Goal: Communication & Community: Share content

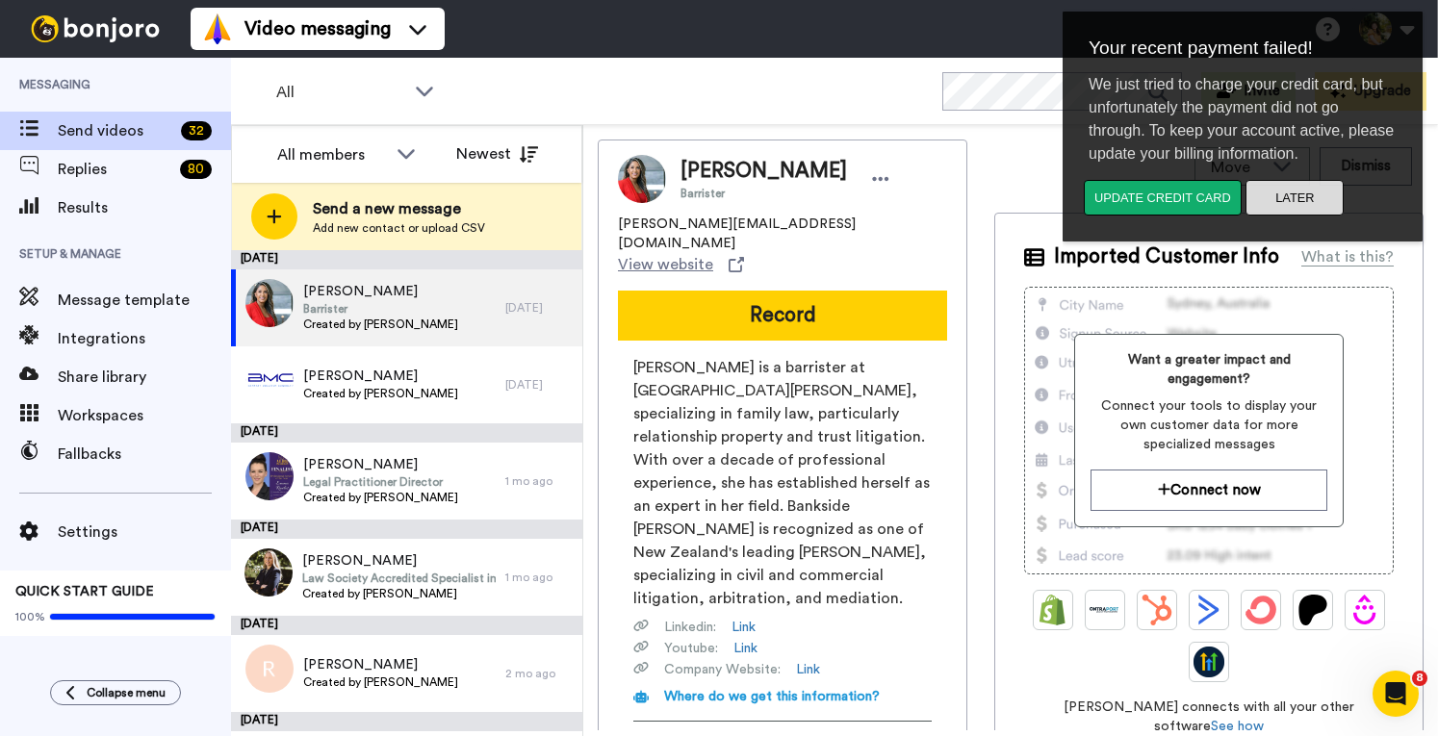
click at [1317, 207] on button "Later" at bounding box center [1294, 198] width 98 height 36
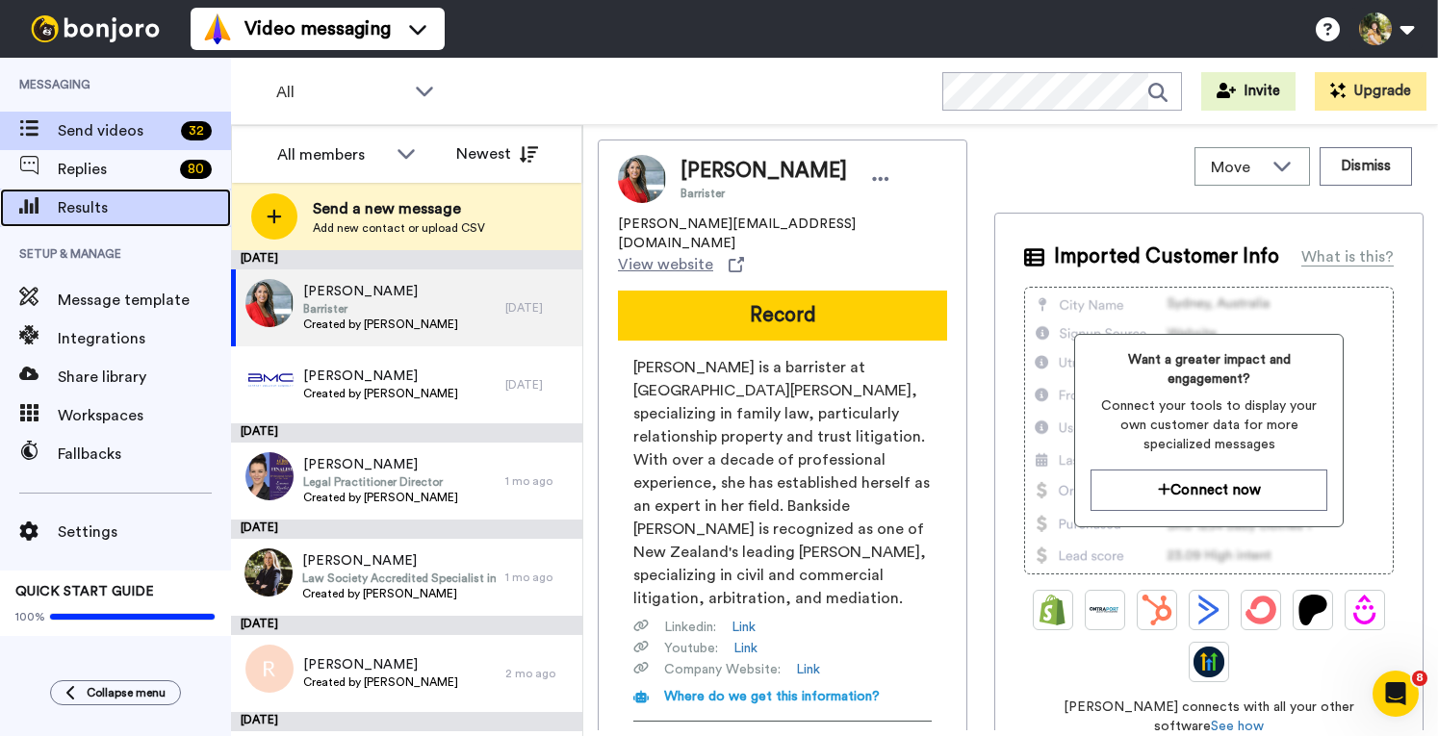
click at [89, 205] on span "Results" at bounding box center [144, 207] width 173 height 23
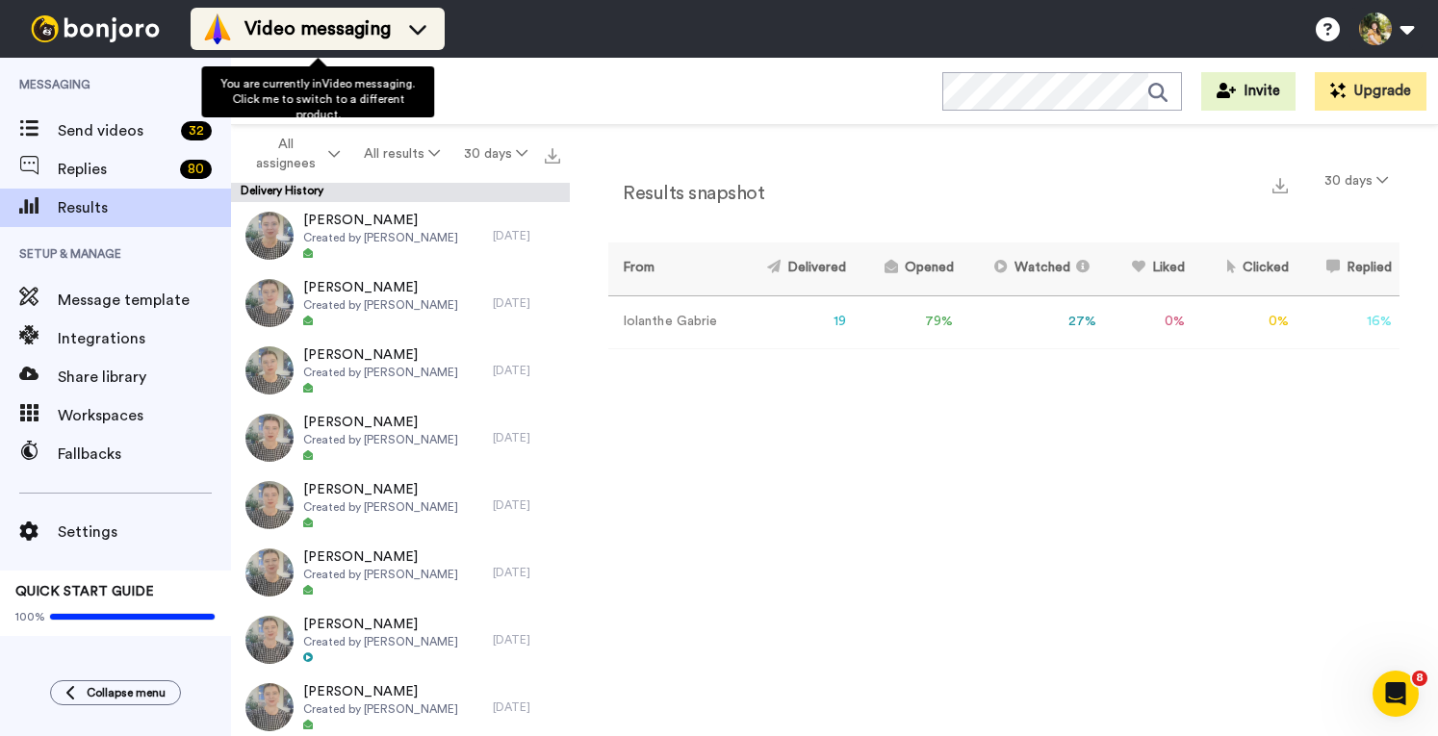
click at [337, 40] on span "Video messaging" at bounding box center [317, 28] width 146 height 27
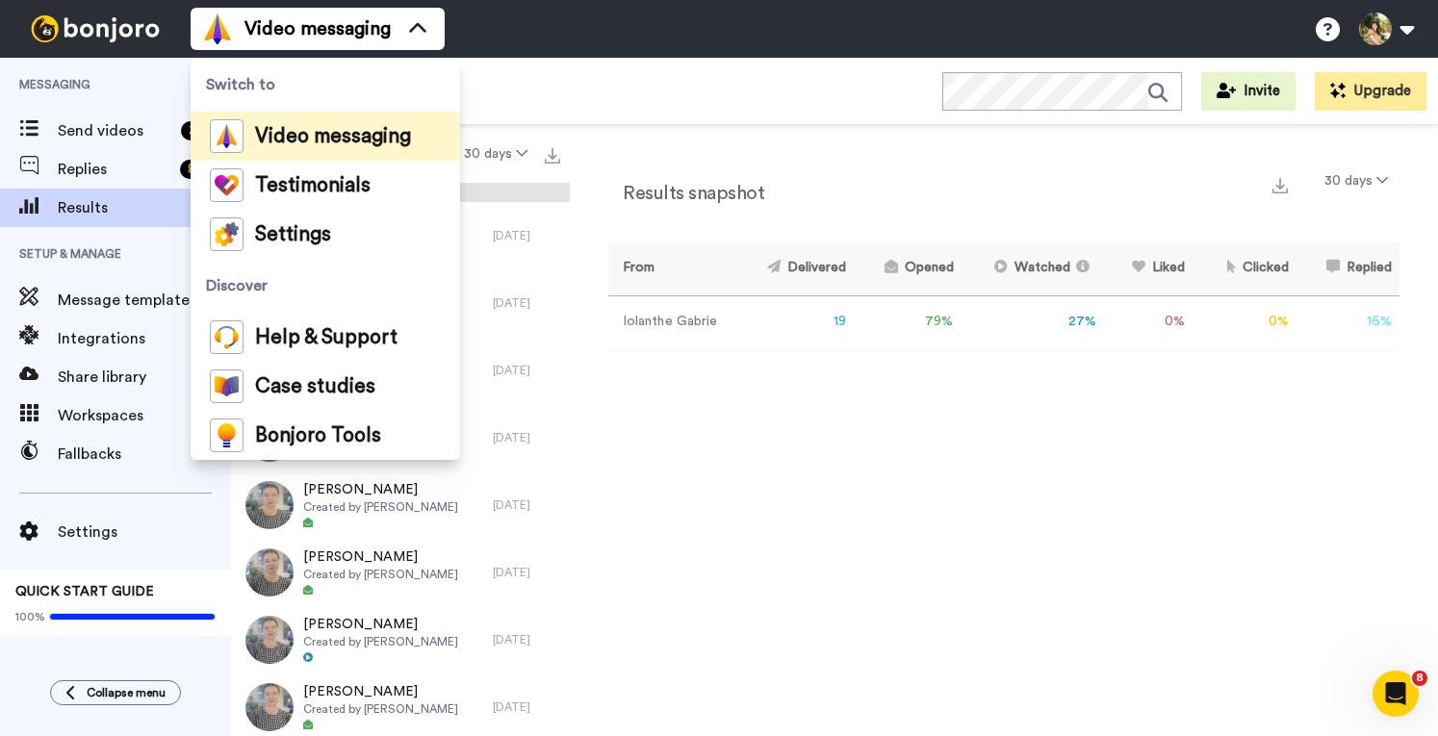
click at [911, 472] on div "Results snapshot 30 days From Delivered Opened Watched Liked Clicked Replied Fa…" at bounding box center [1004, 435] width 868 height 621
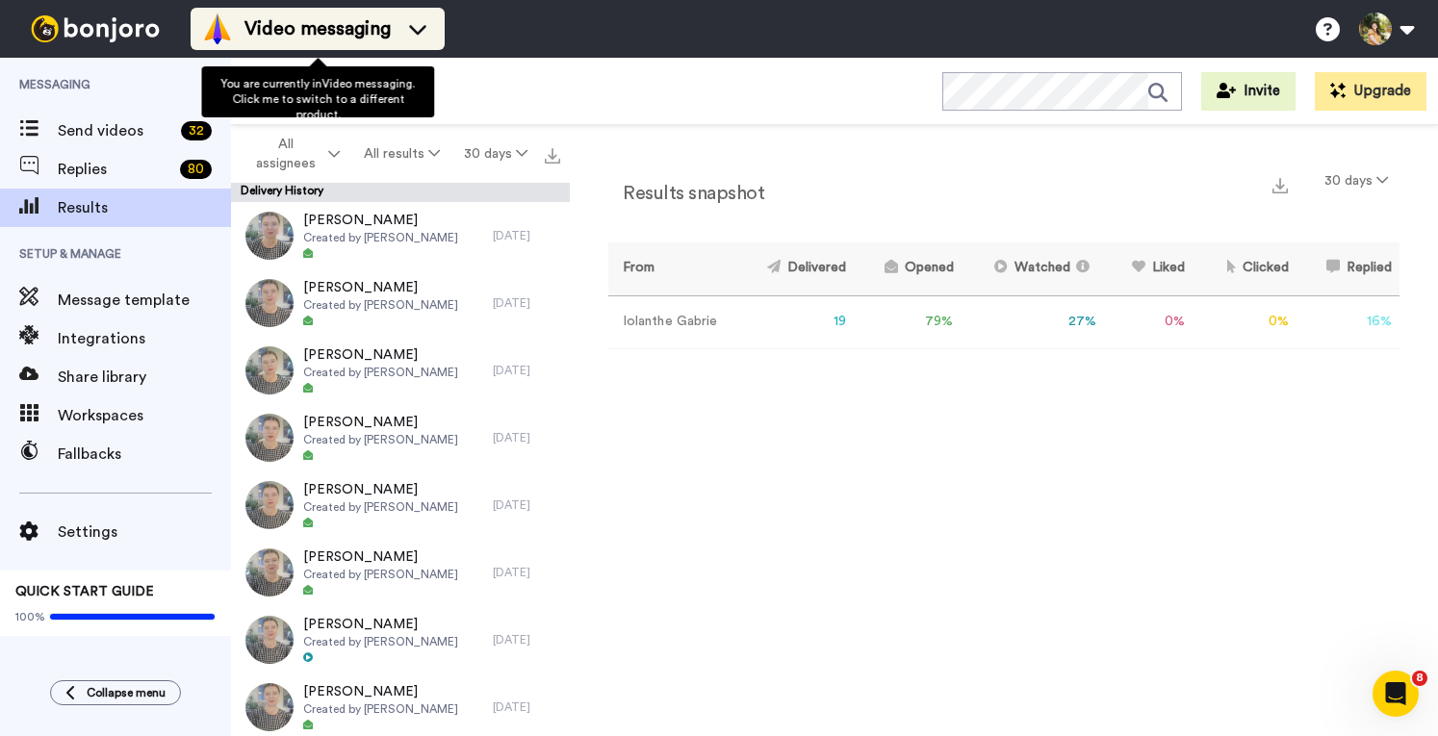
click at [278, 38] on span "Video messaging" at bounding box center [317, 28] width 146 height 27
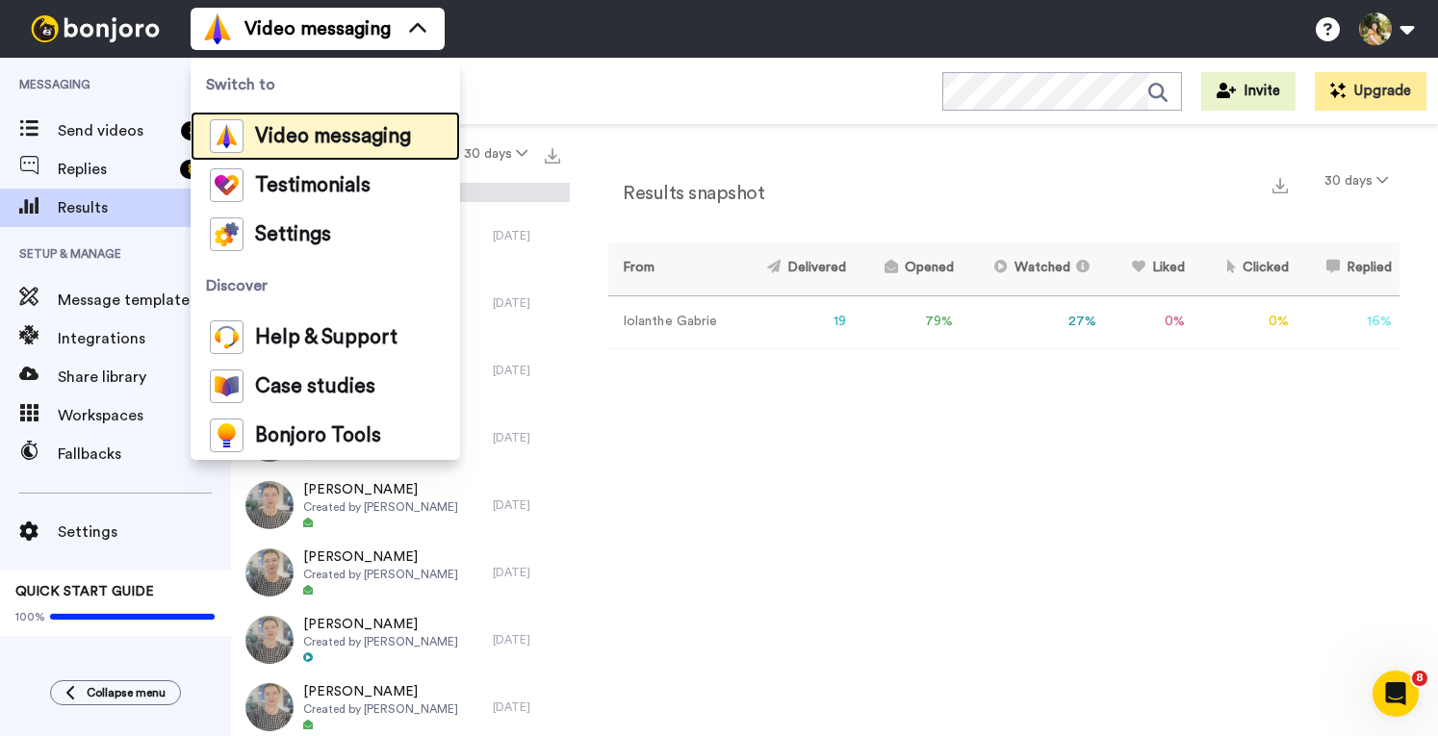
click at [320, 135] on span "Video messaging" at bounding box center [333, 136] width 156 height 19
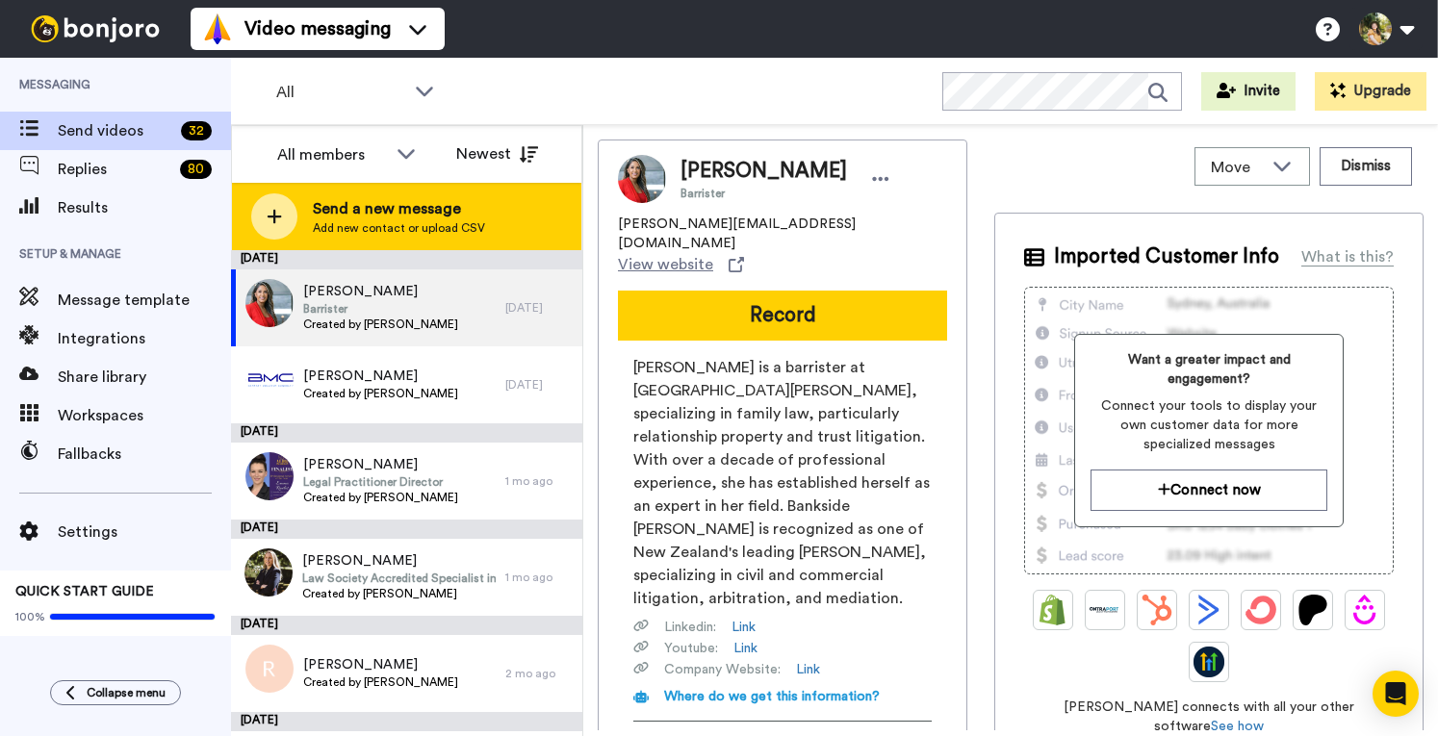
click at [383, 203] on span "Send a new message" at bounding box center [399, 208] width 172 height 23
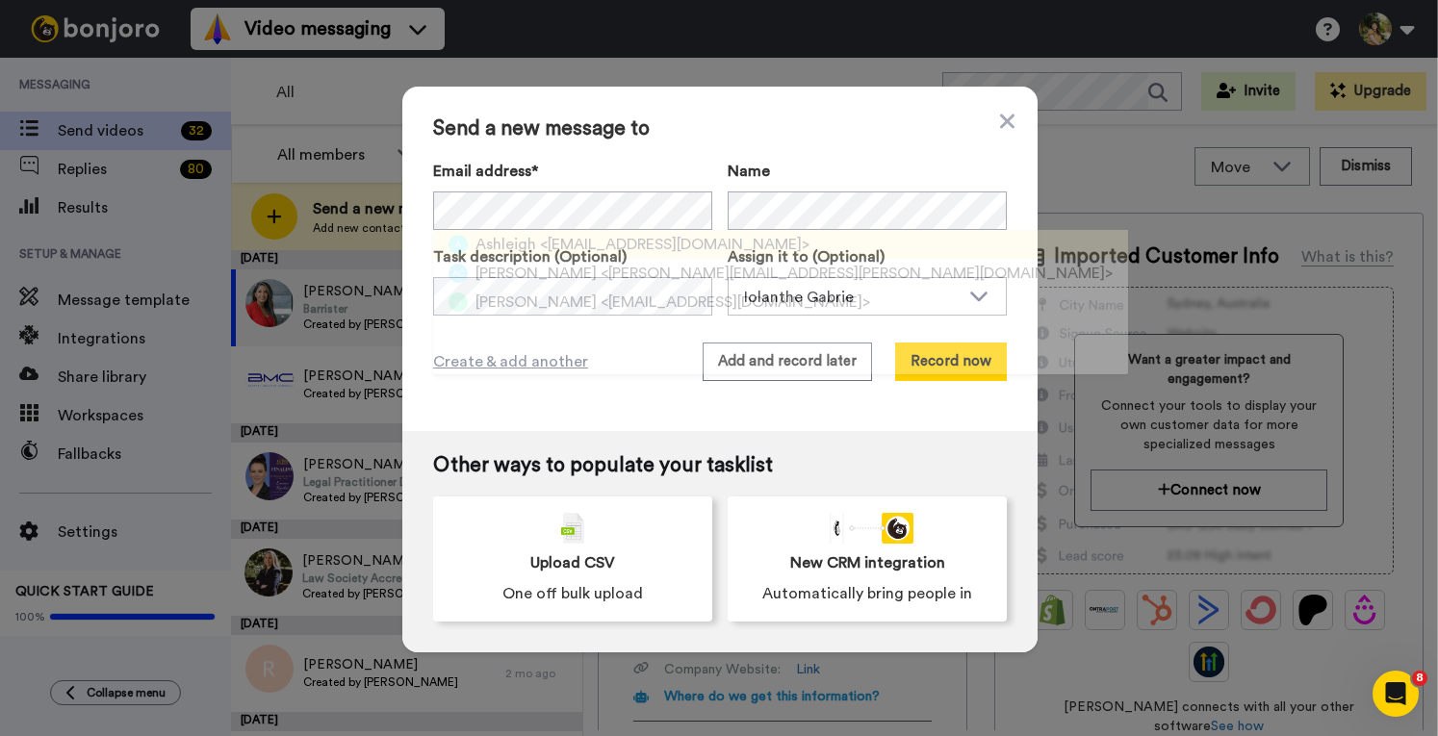
click at [562, 243] on span "<ashleigh@moranfamilylaw.com.au>" at bounding box center [674, 244] width 269 height 23
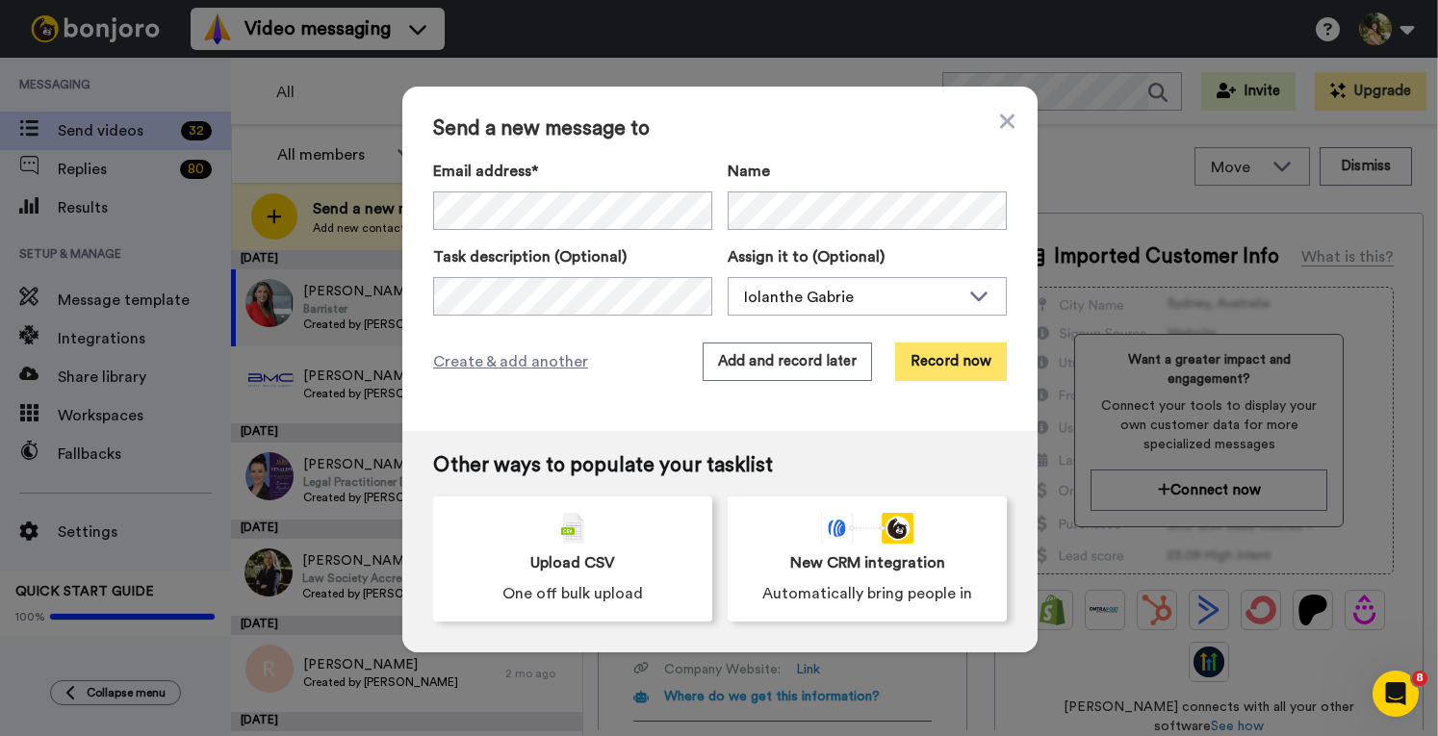
click at [966, 346] on button "Record now" at bounding box center [951, 362] width 112 height 38
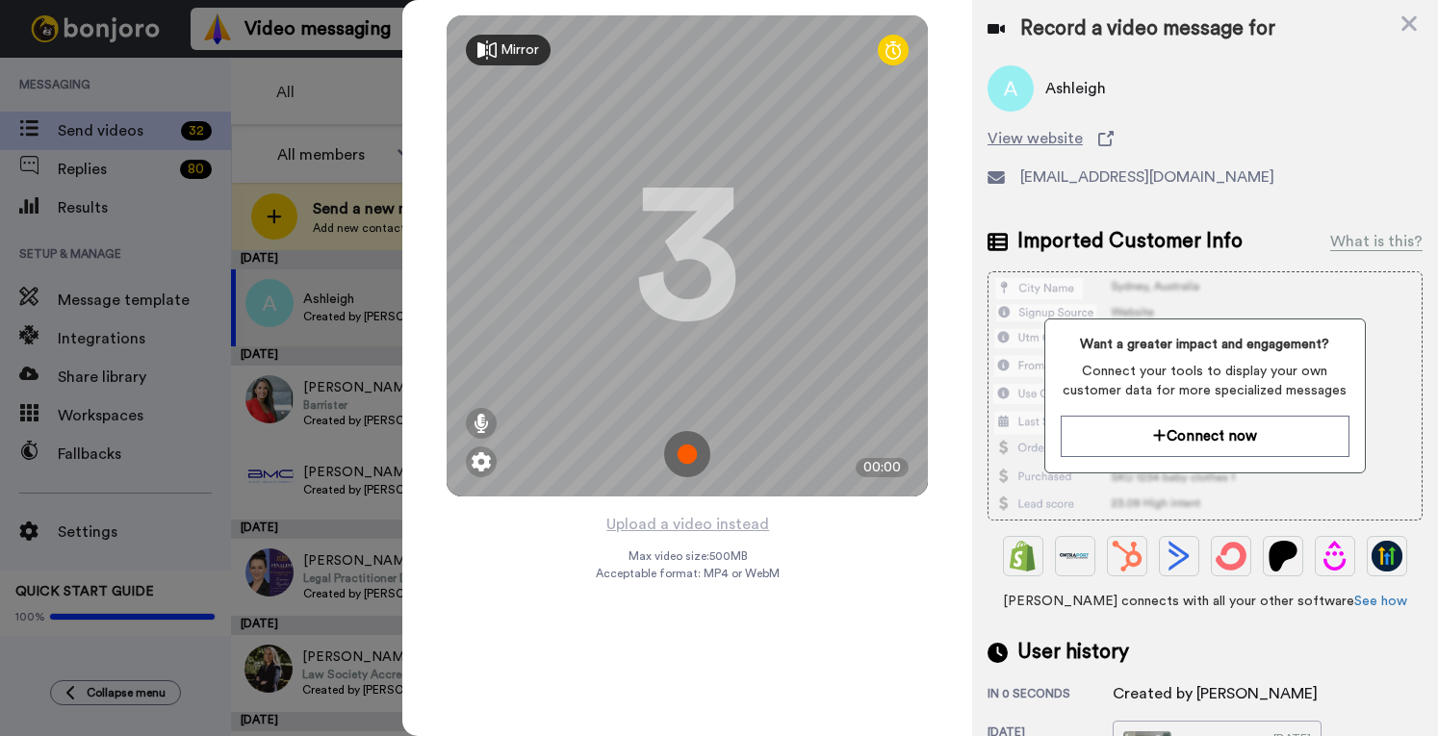
click at [678, 454] on img at bounding box center [687, 454] width 46 height 46
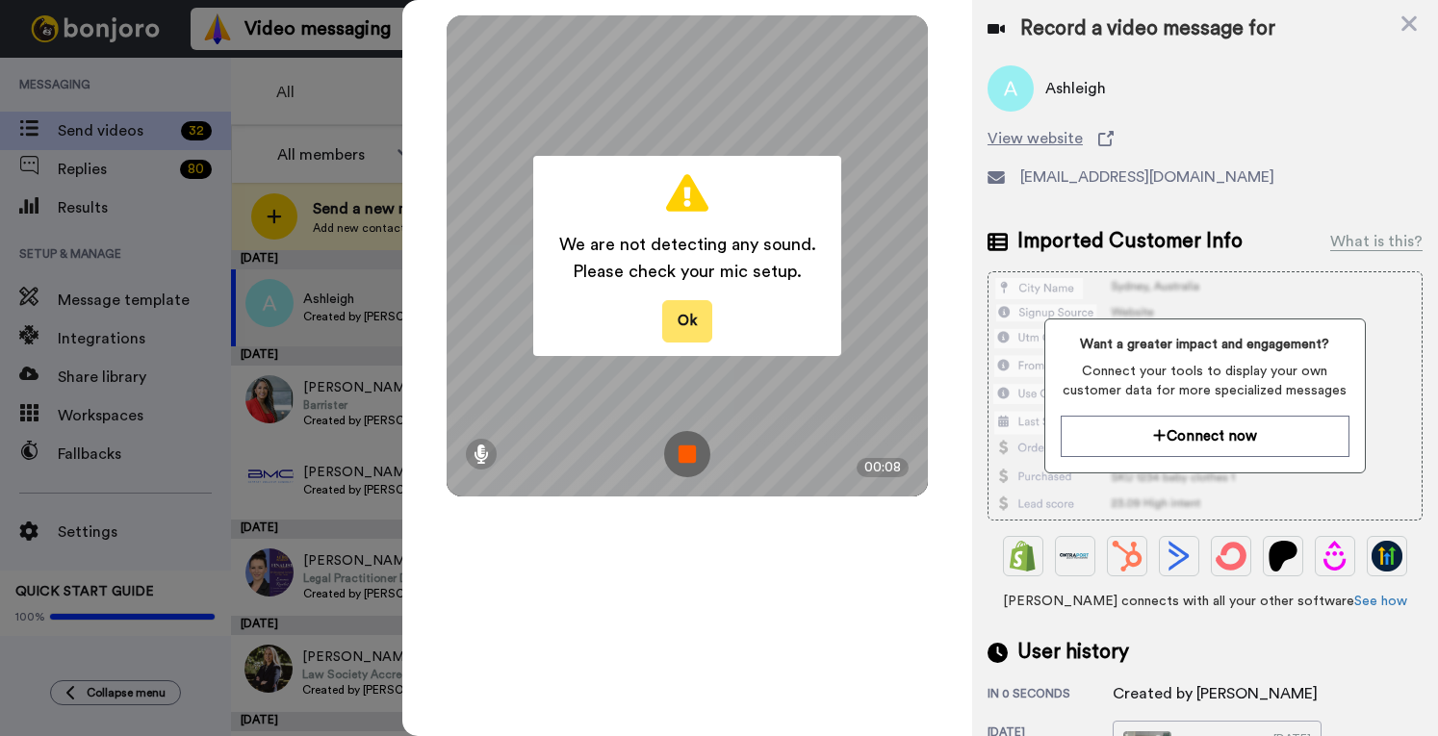
click at [680, 329] on button "Ok" at bounding box center [687, 320] width 50 height 41
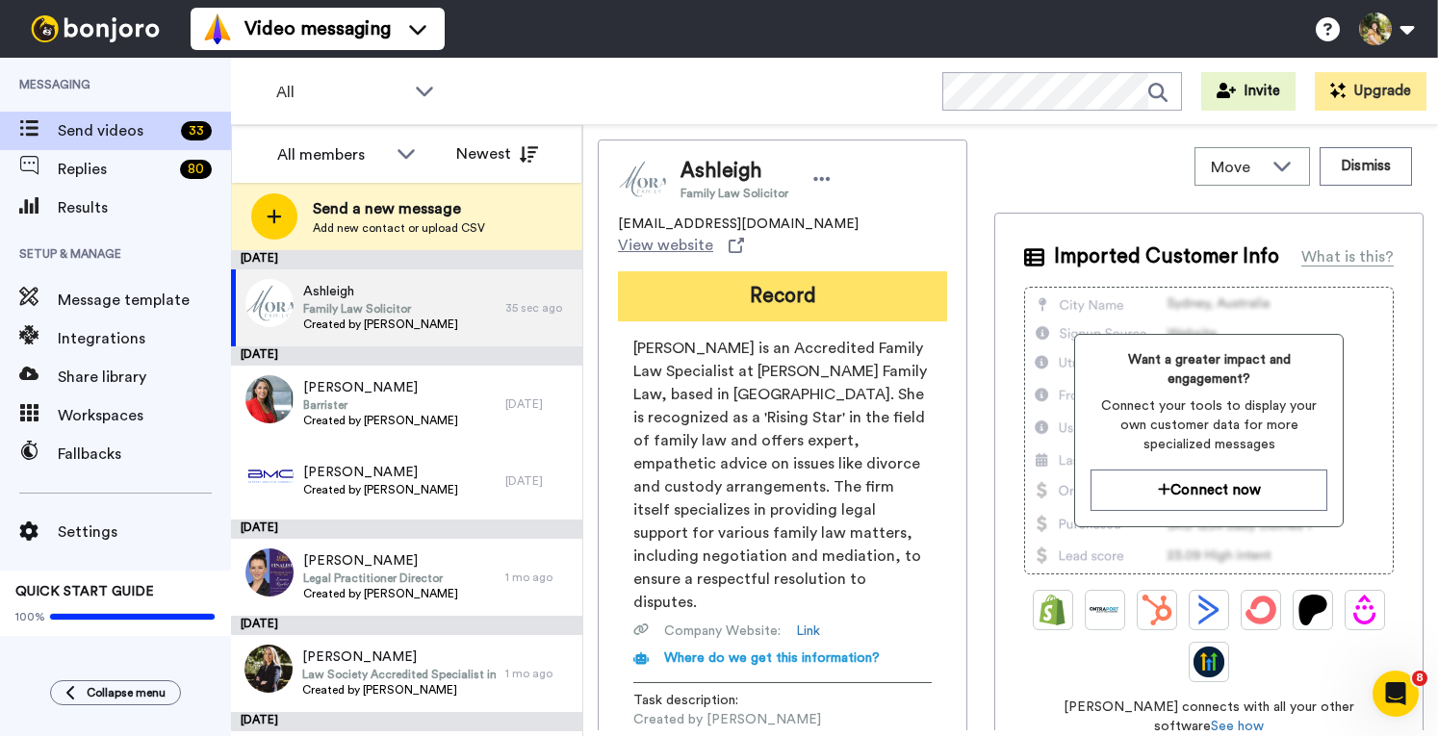
click at [830, 276] on button "Record" at bounding box center [782, 296] width 329 height 50
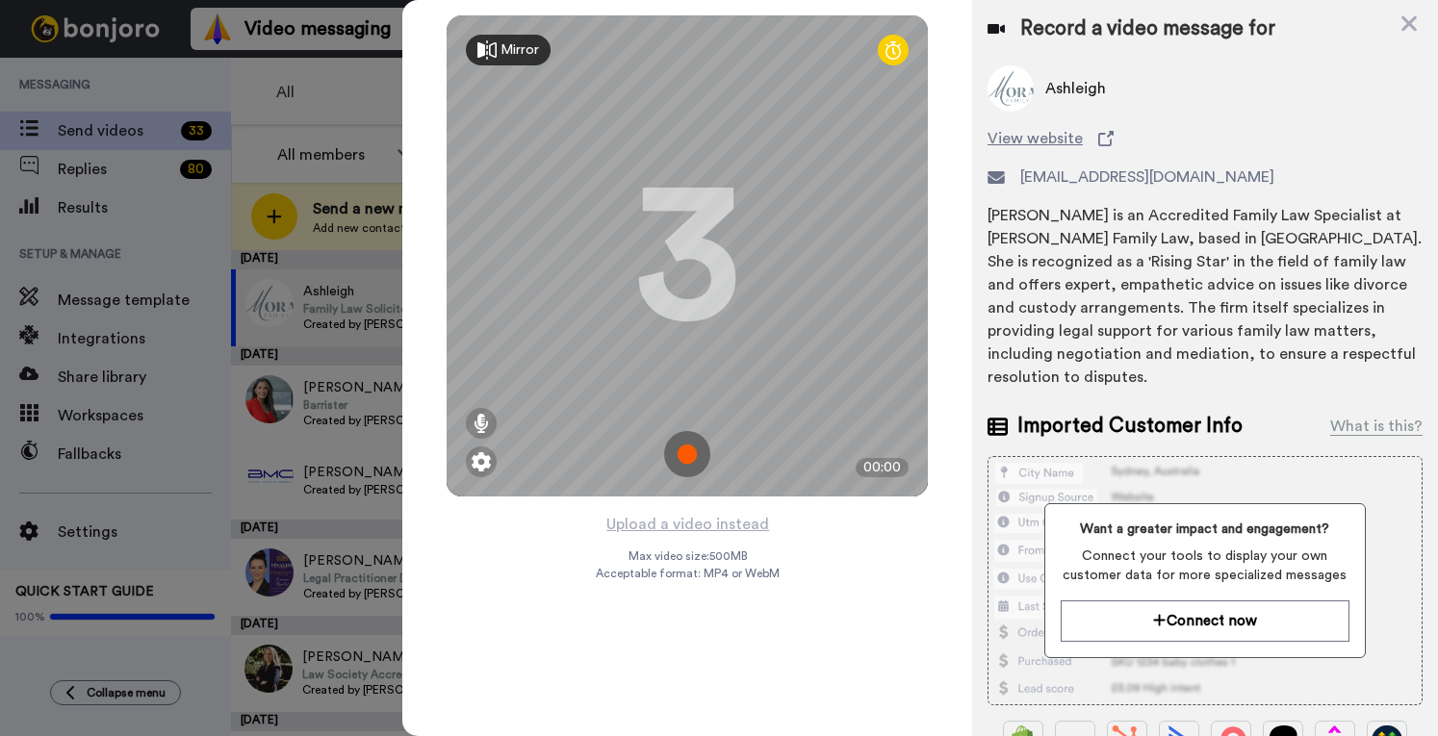
click at [685, 459] on img at bounding box center [687, 454] width 46 height 46
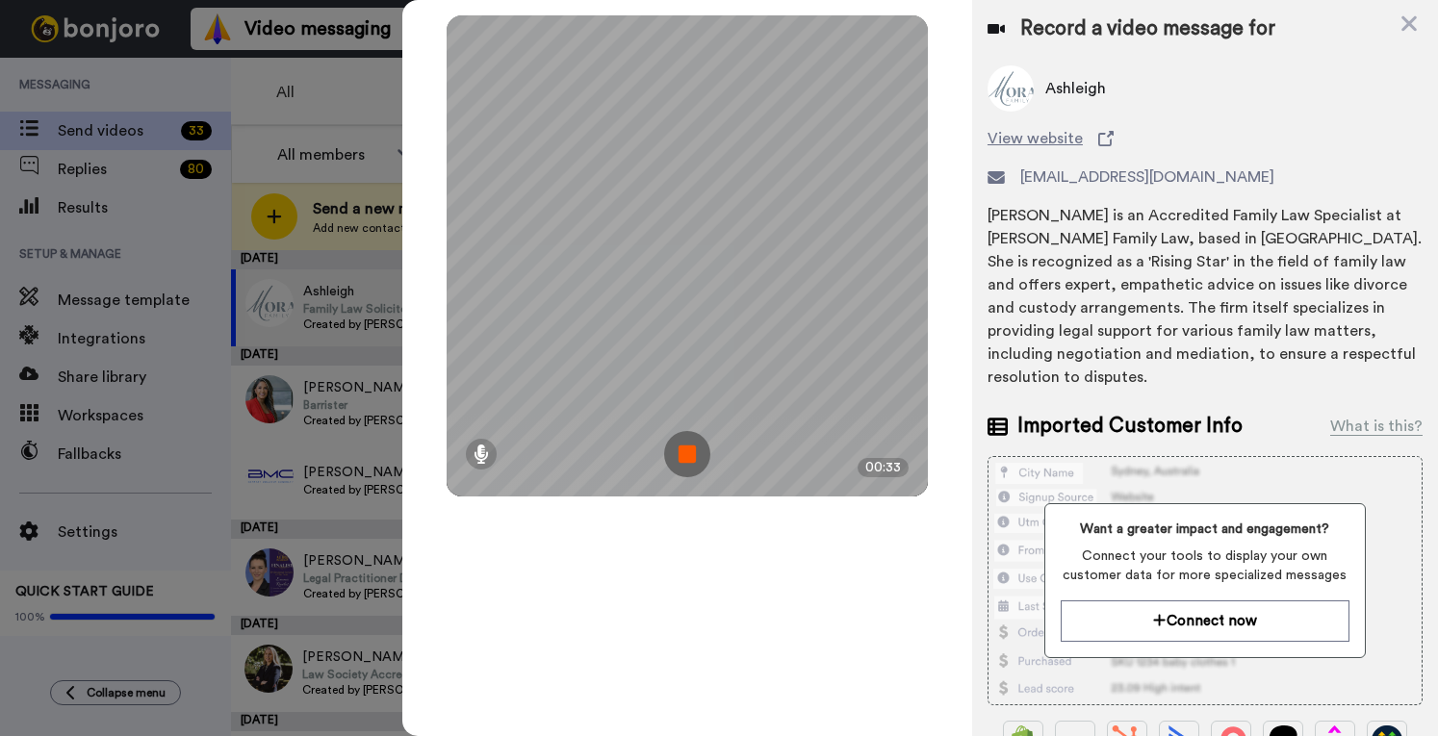
click at [697, 447] on img at bounding box center [687, 454] width 46 height 46
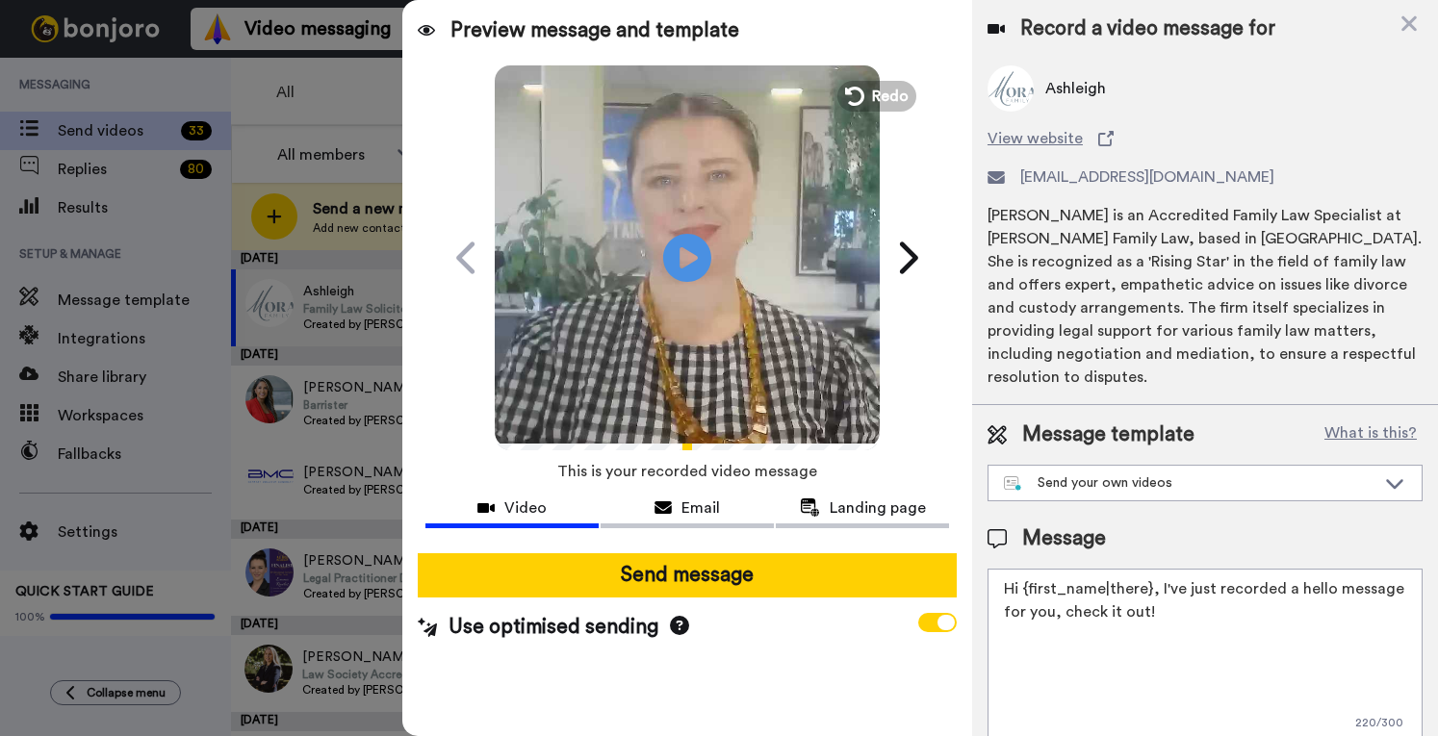
drag, startPoint x: 1163, startPoint y: 582, endPoint x: 1157, endPoint y: 573, distance: 11.2
click at [1157, 573] on textarea "Hi {first_name|there}, I've just recorded a hello message for you, check it out!" at bounding box center [1204, 655] width 435 height 173
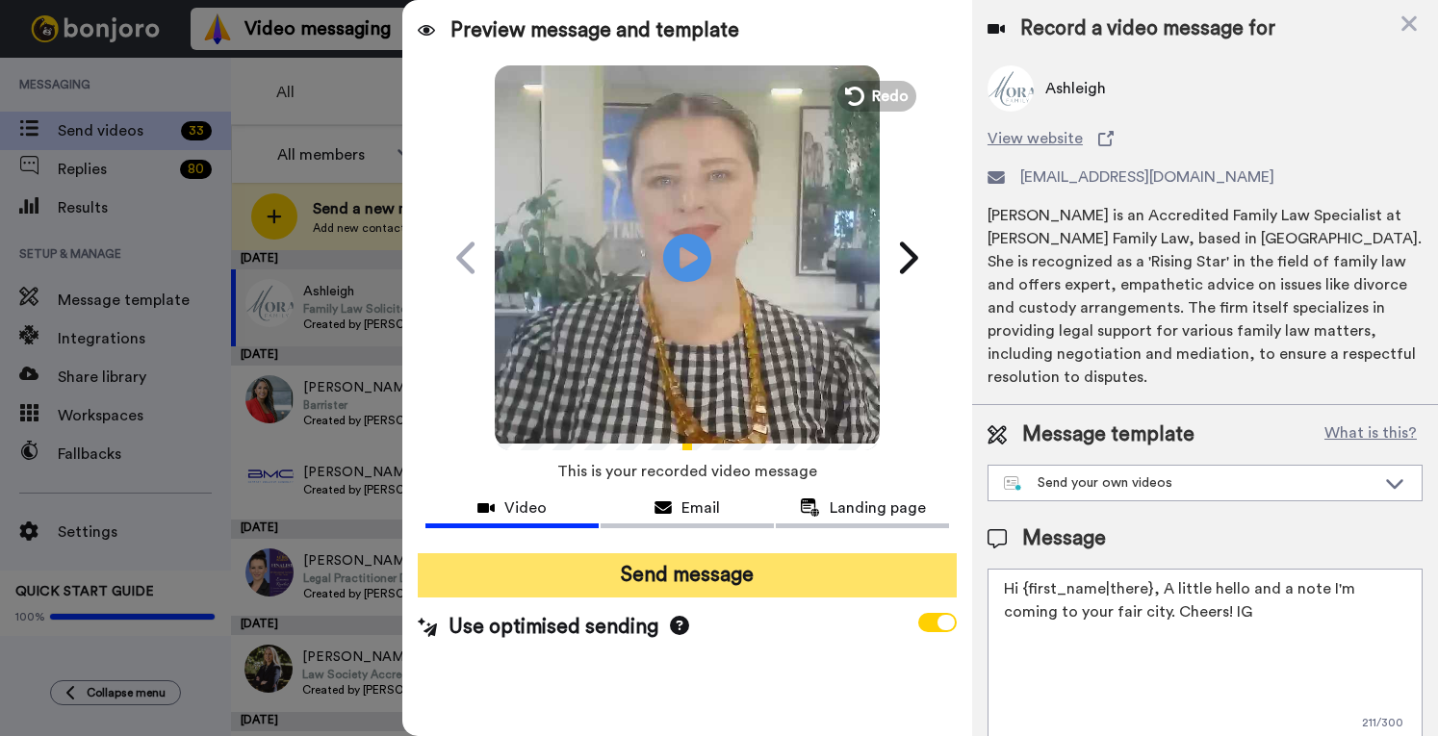
type textarea "Hi {first_name|there}, A little hello and a note I'm coming to your fair city. …"
click at [546, 582] on button "Send message" at bounding box center [687, 575] width 539 height 44
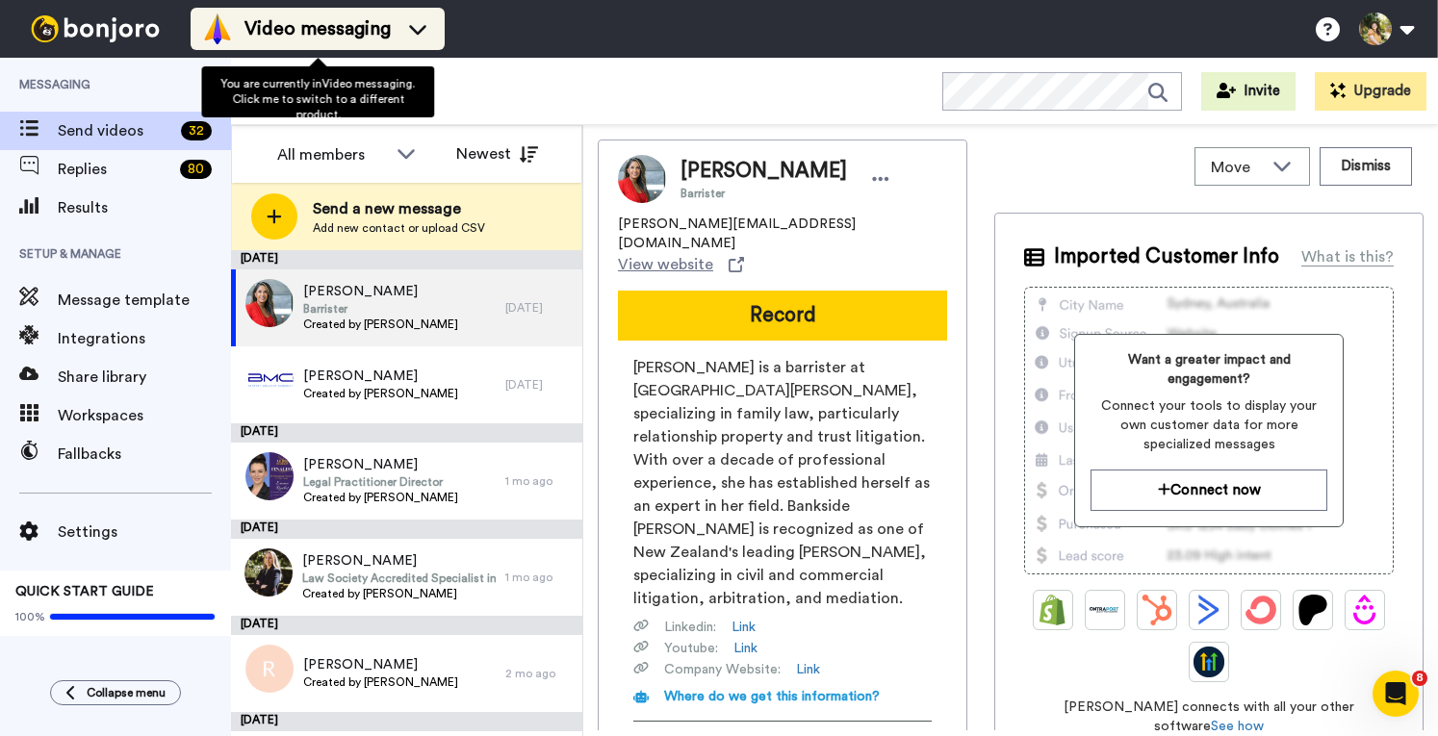
click at [318, 32] on span "Video messaging" at bounding box center [317, 28] width 146 height 27
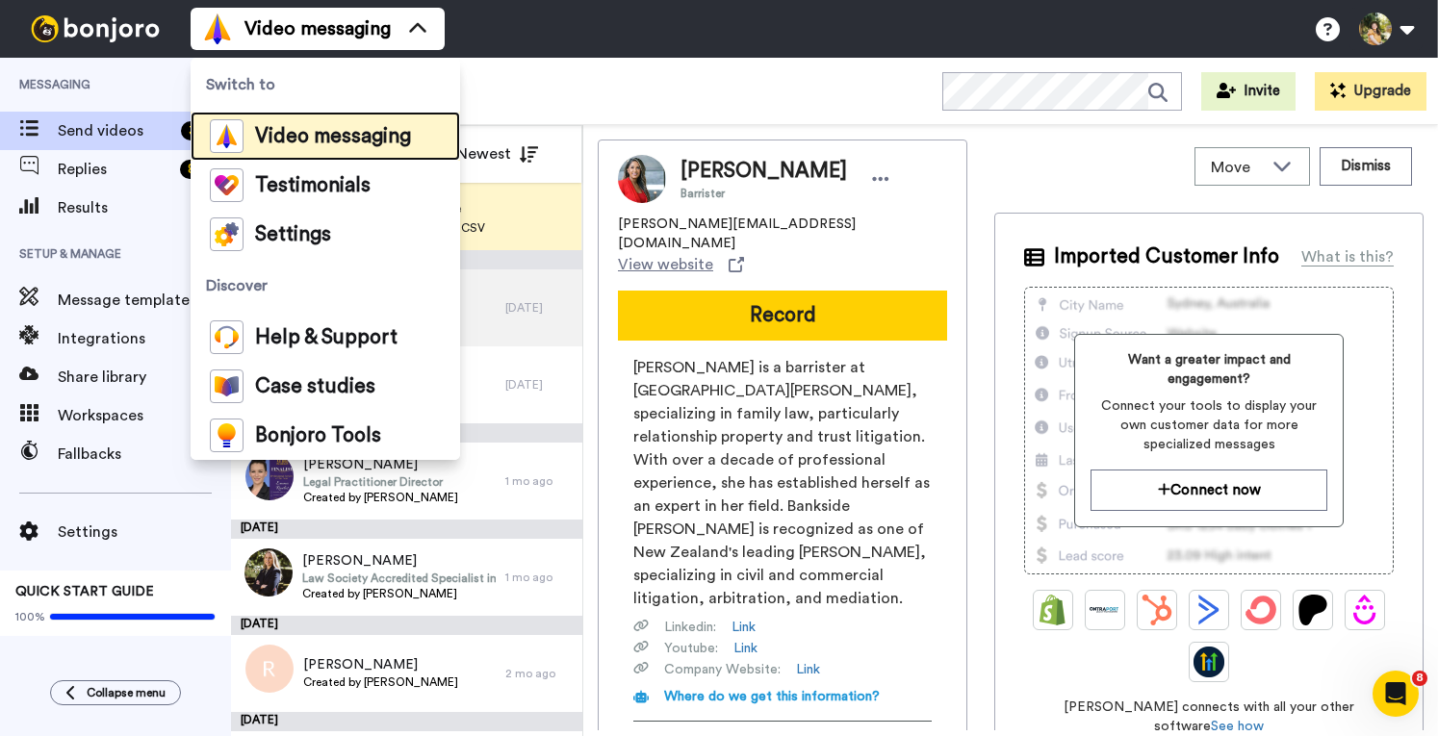
click at [266, 140] on span "Video messaging" at bounding box center [333, 136] width 156 height 19
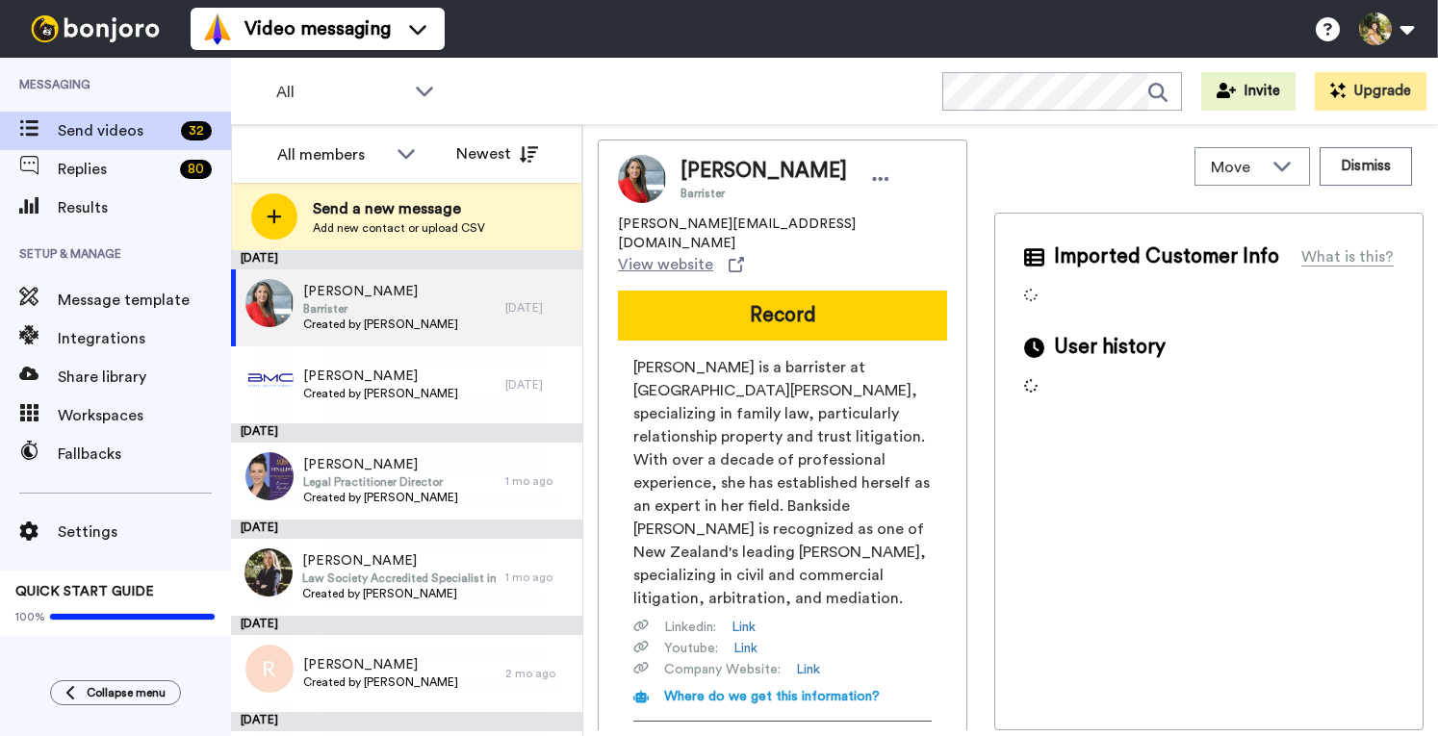
click at [389, 213] on span "Send a new message" at bounding box center [399, 208] width 172 height 23
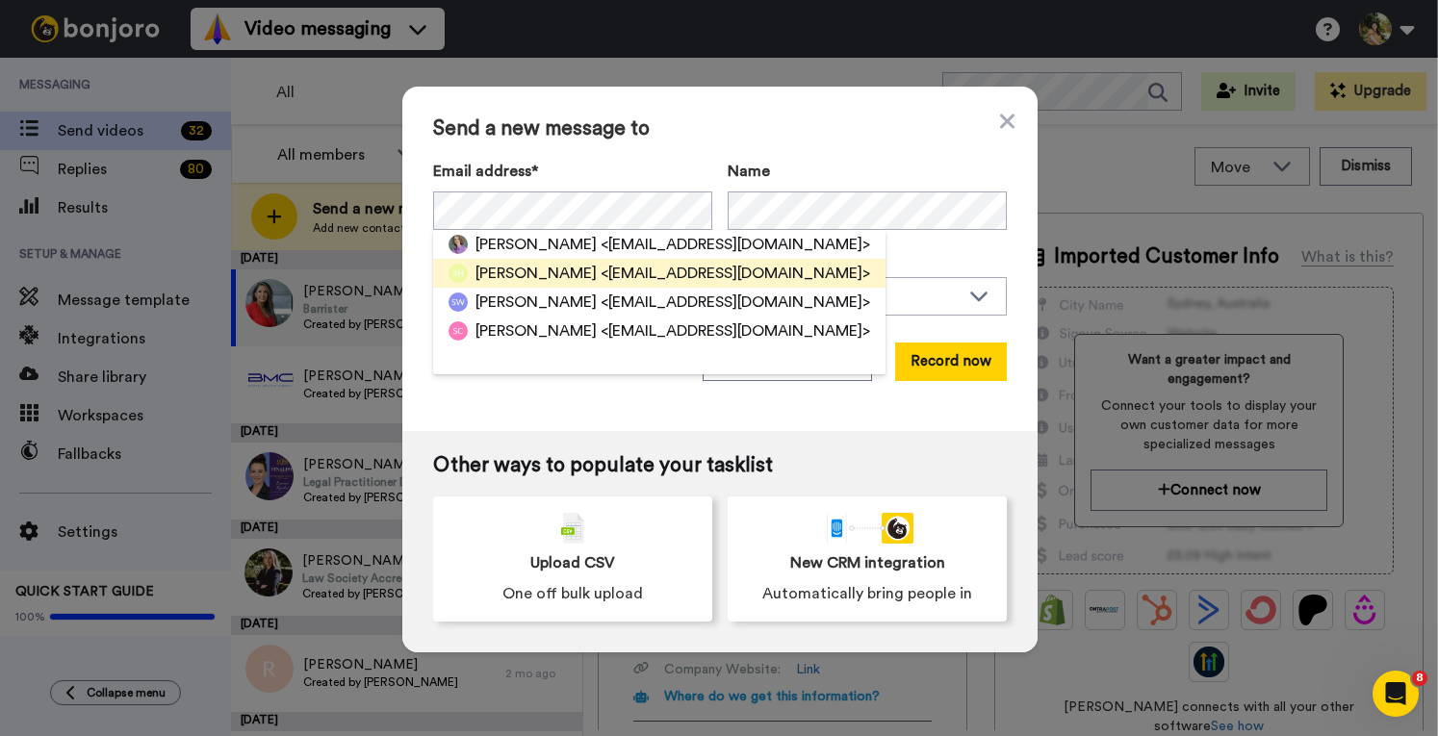
click at [643, 269] on span "<sue.hood@boabit.com.au>" at bounding box center [735, 273] width 269 height 23
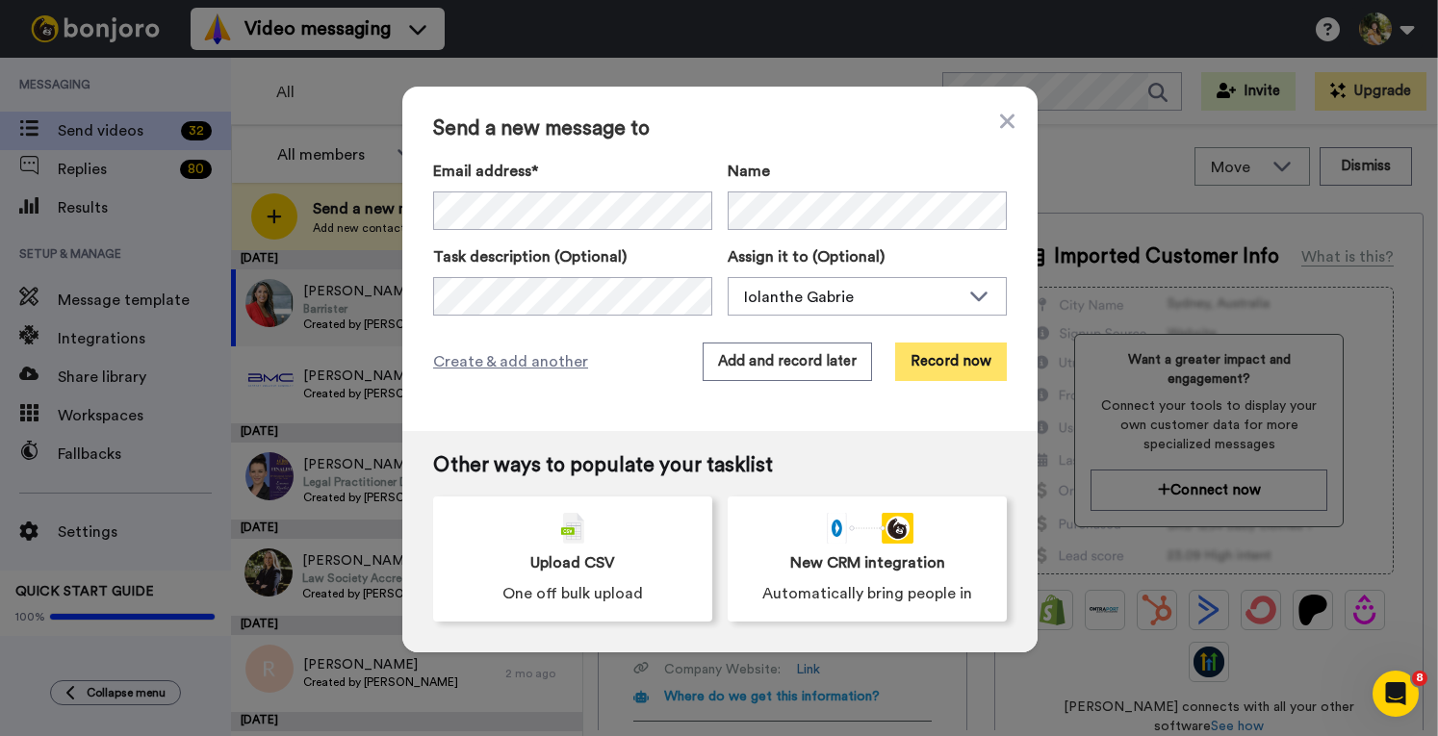
click at [931, 360] on button "Record now" at bounding box center [951, 362] width 112 height 38
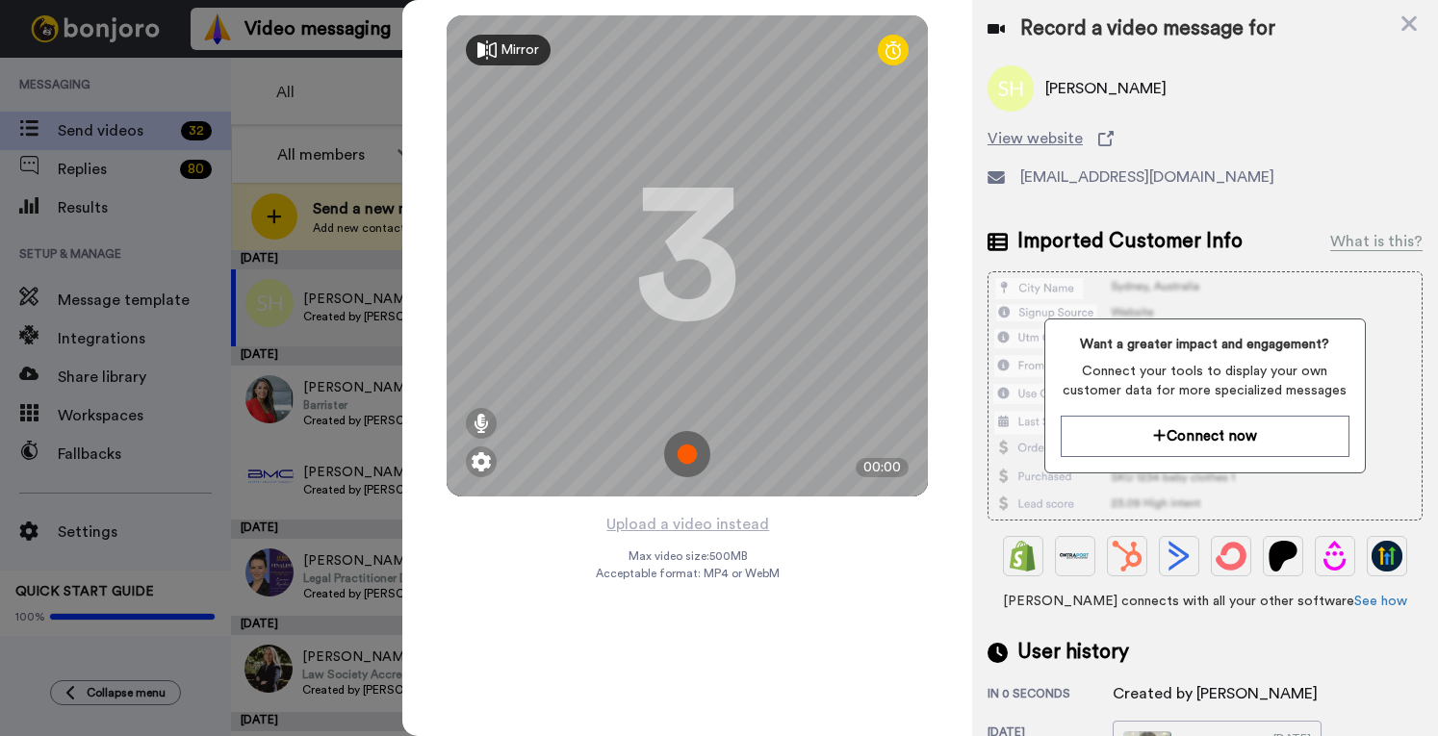
click at [693, 448] on img at bounding box center [687, 454] width 46 height 46
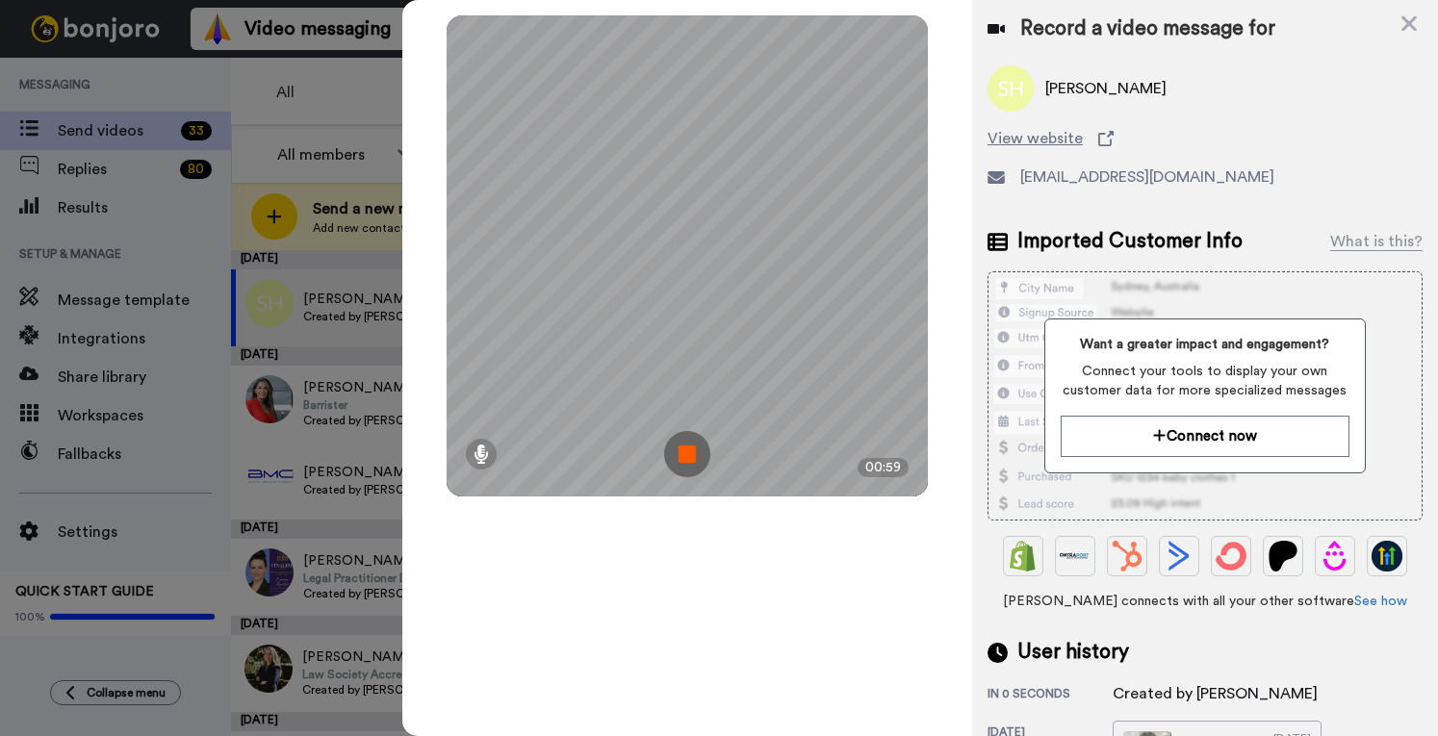
click at [693, 448] on img at bounding box center [687, 454] width 46 height 46
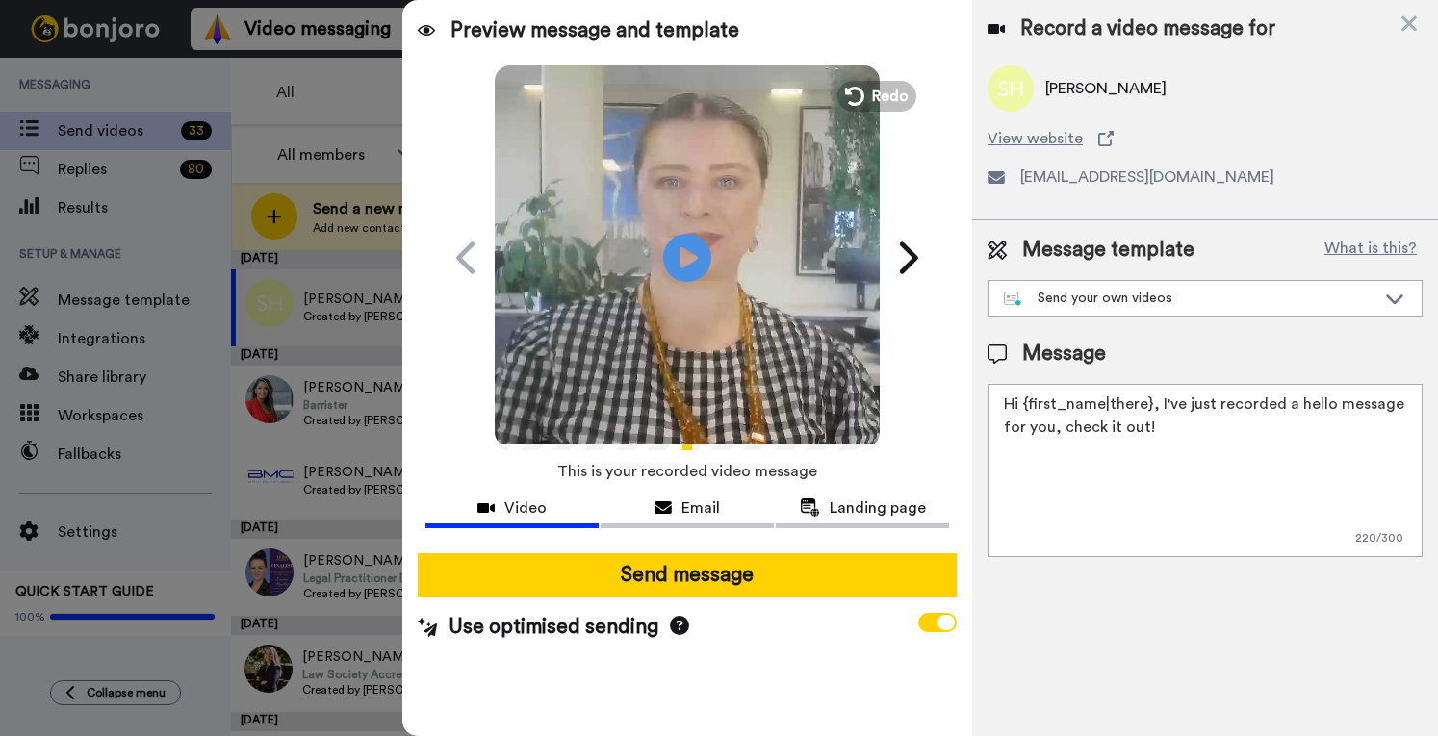
drag, startPoint x: 1164, startPoint y: 428, endPoint x: 1157, endPoint y: 408, distance: 21.6
click at [1157, 408] on textarea "Hi {first_name|there}, I've just recorded a hello message for you, check it out!" at bounding box center [1204, 470] width 435 height 173
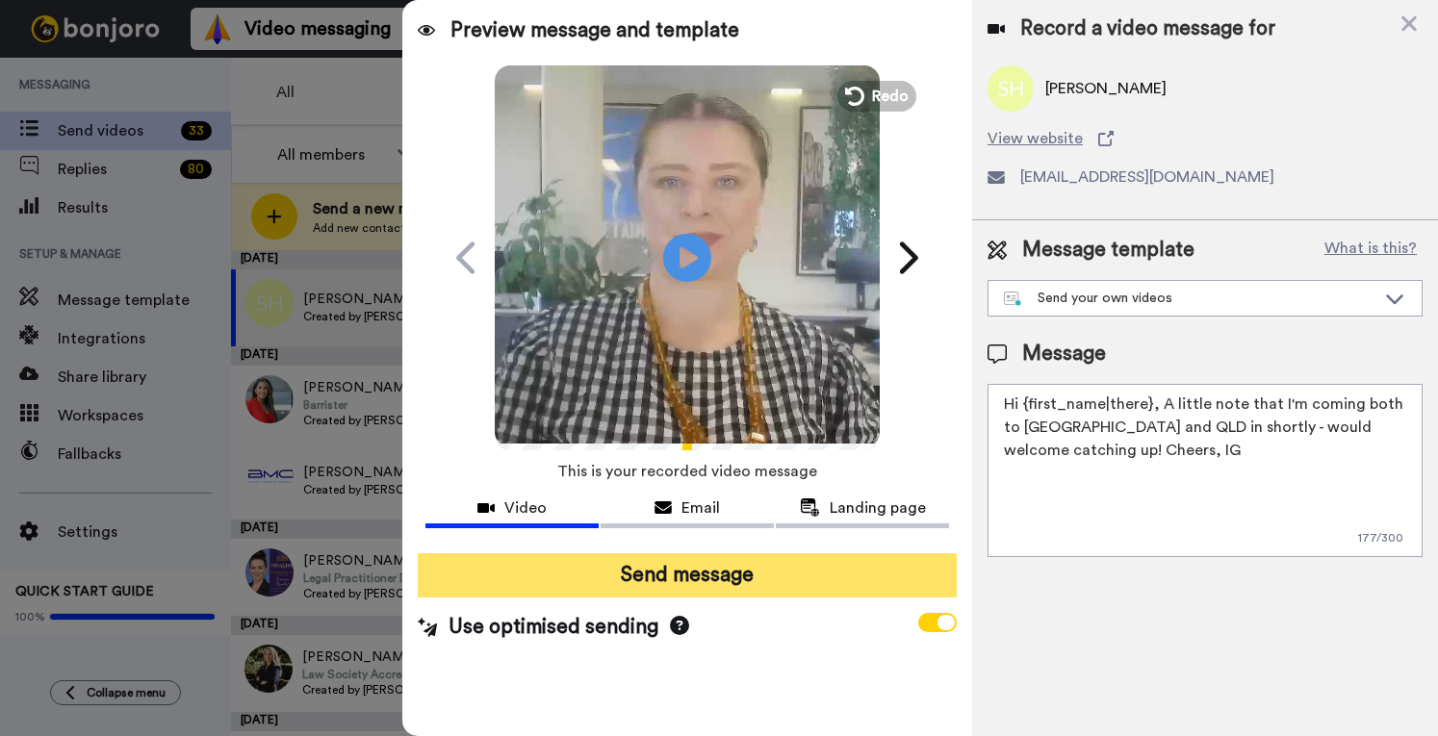
type textarea "Hi {first_name|there}, A little note that I'm coming both to NSW and QLD in sho…"
click at [805, 560] on button "Send message" at bounding box center [687, 575] width 539 height 44
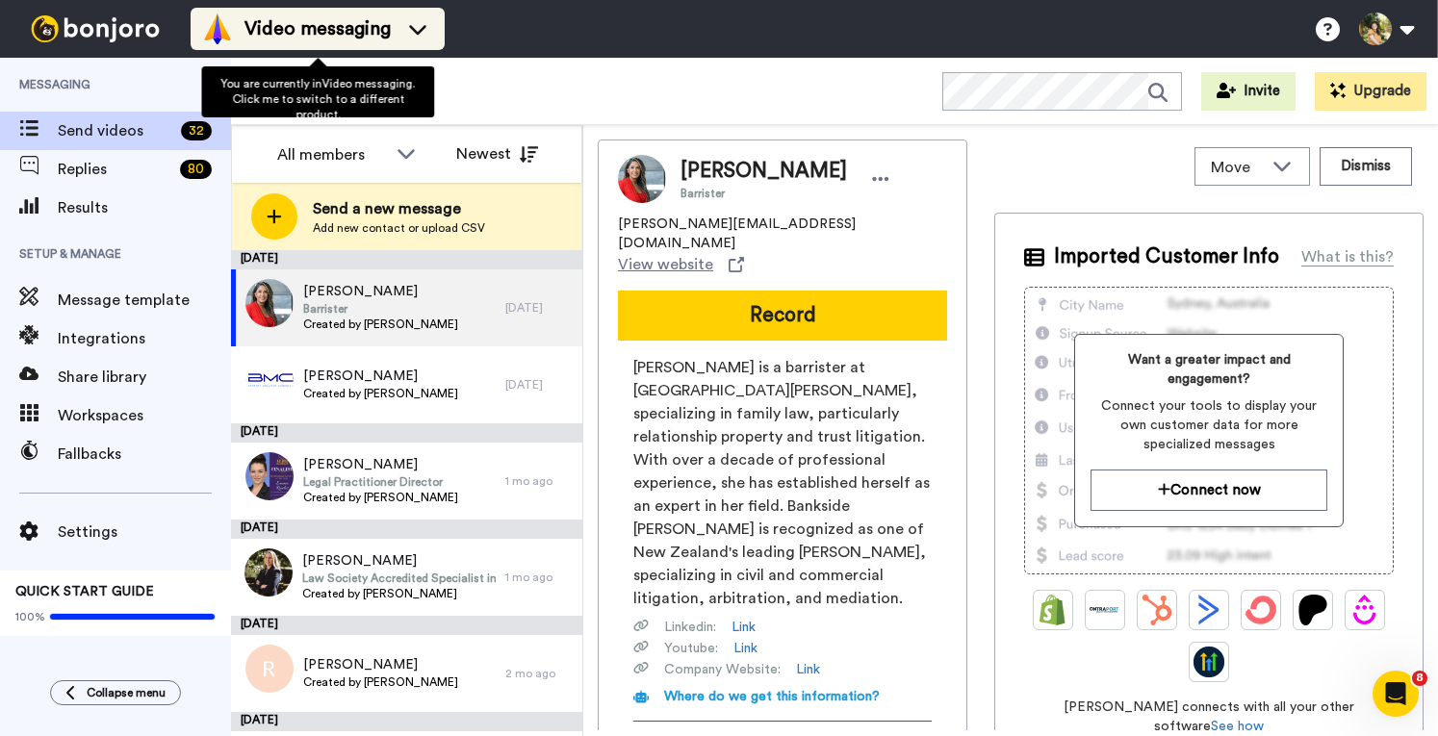
click at [306, 37] on span "Video messaging" at bounding box center [317, 28] width 146 height 27
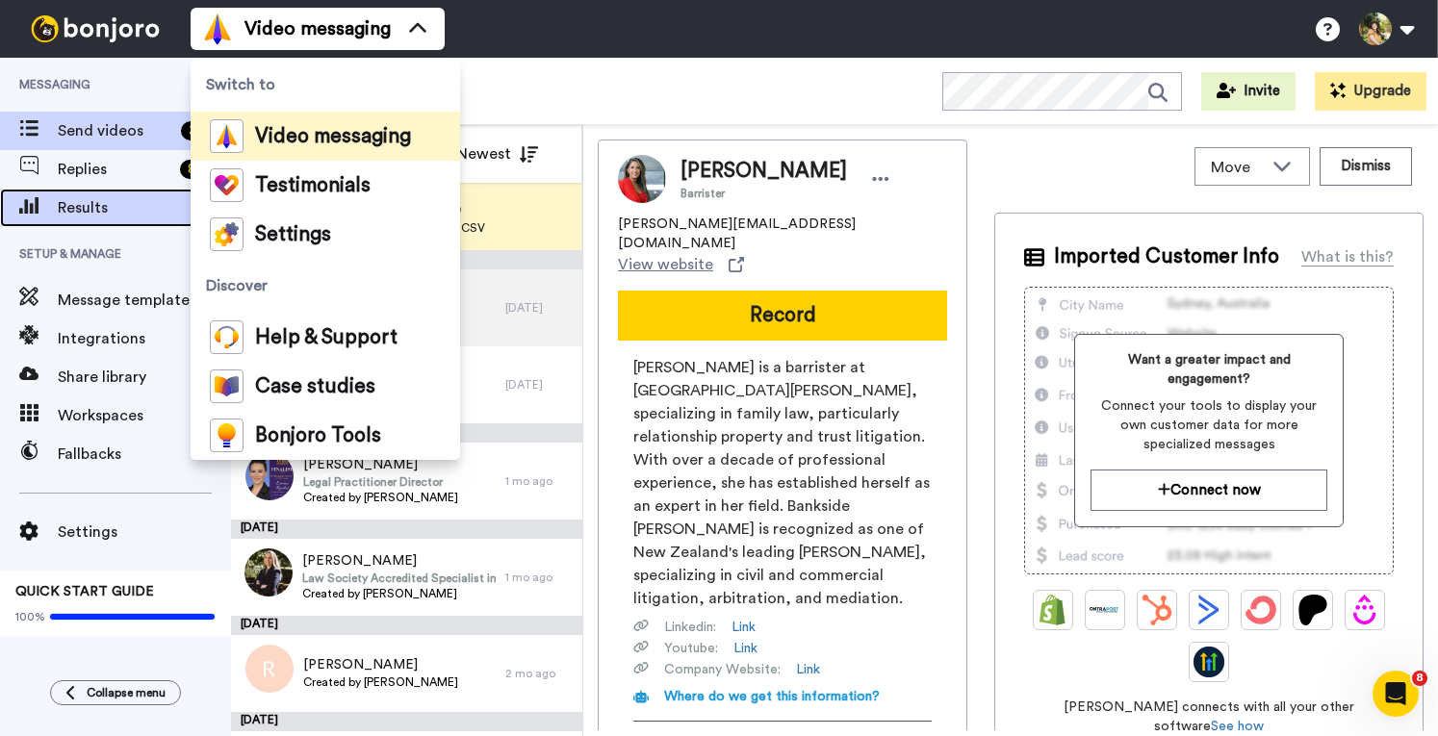
click at [80, 211] on span "Results" at bounding box center [144, 207] width 173 height 23
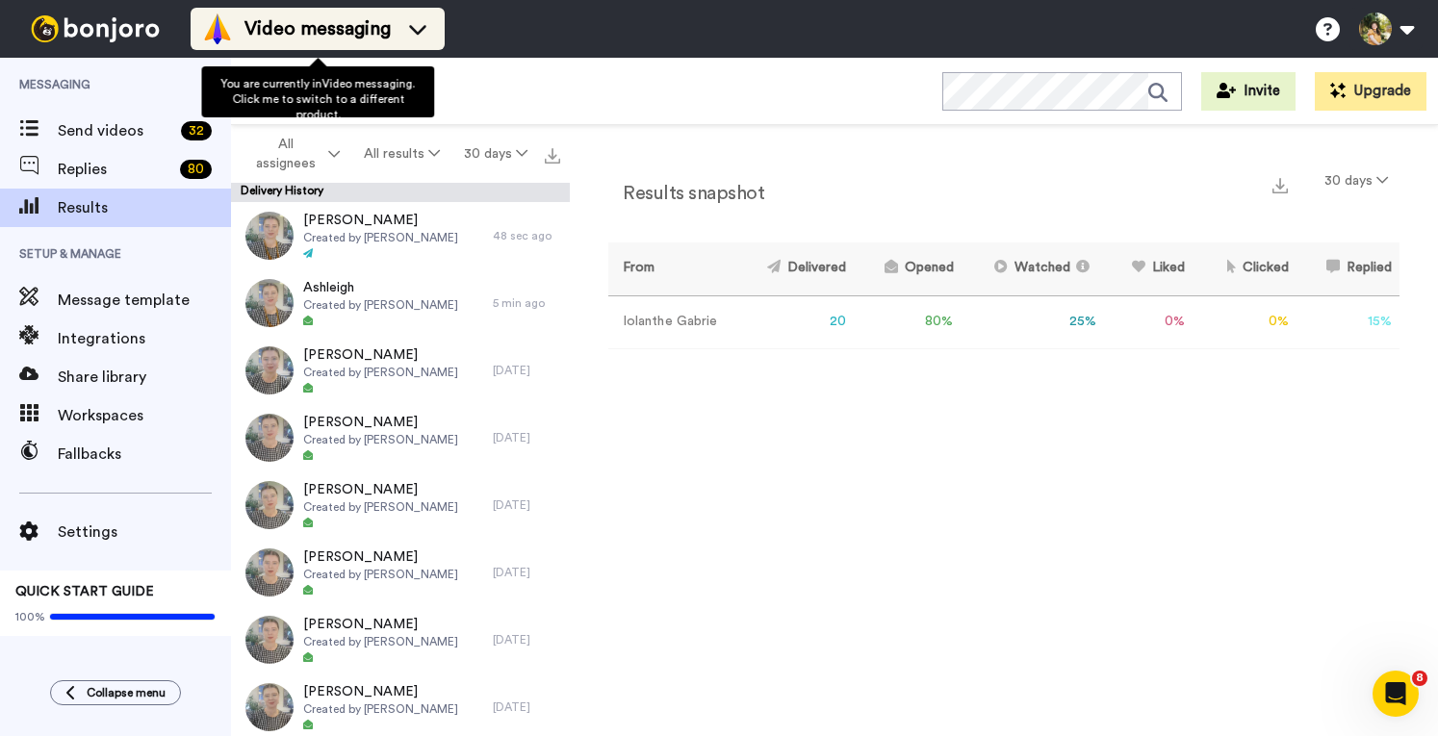
click at [346, 33] on span "Video messaging" at bounding box center [317, 28] width 146 height 27
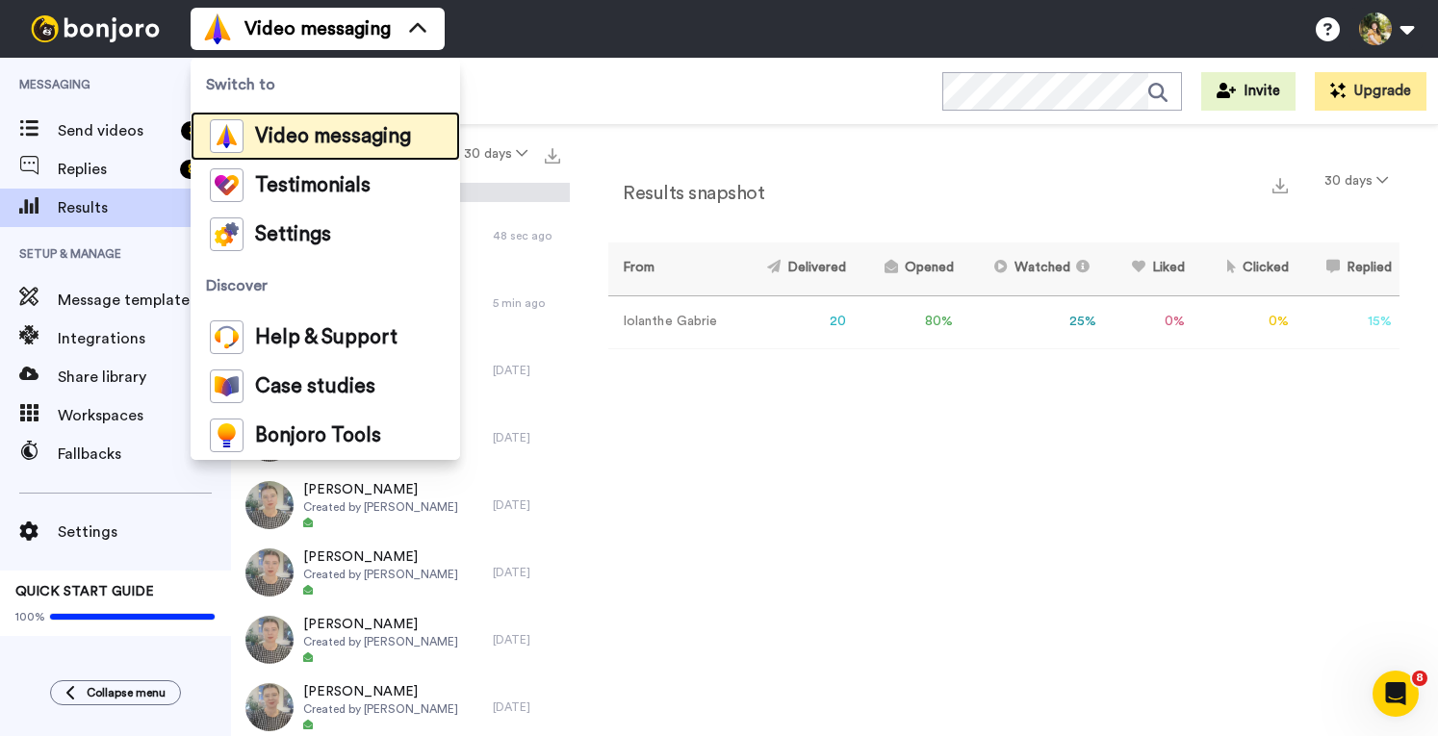
click at [345, 131] on span "Video messaging" at bounding box center [333, 136] width 156 height 19
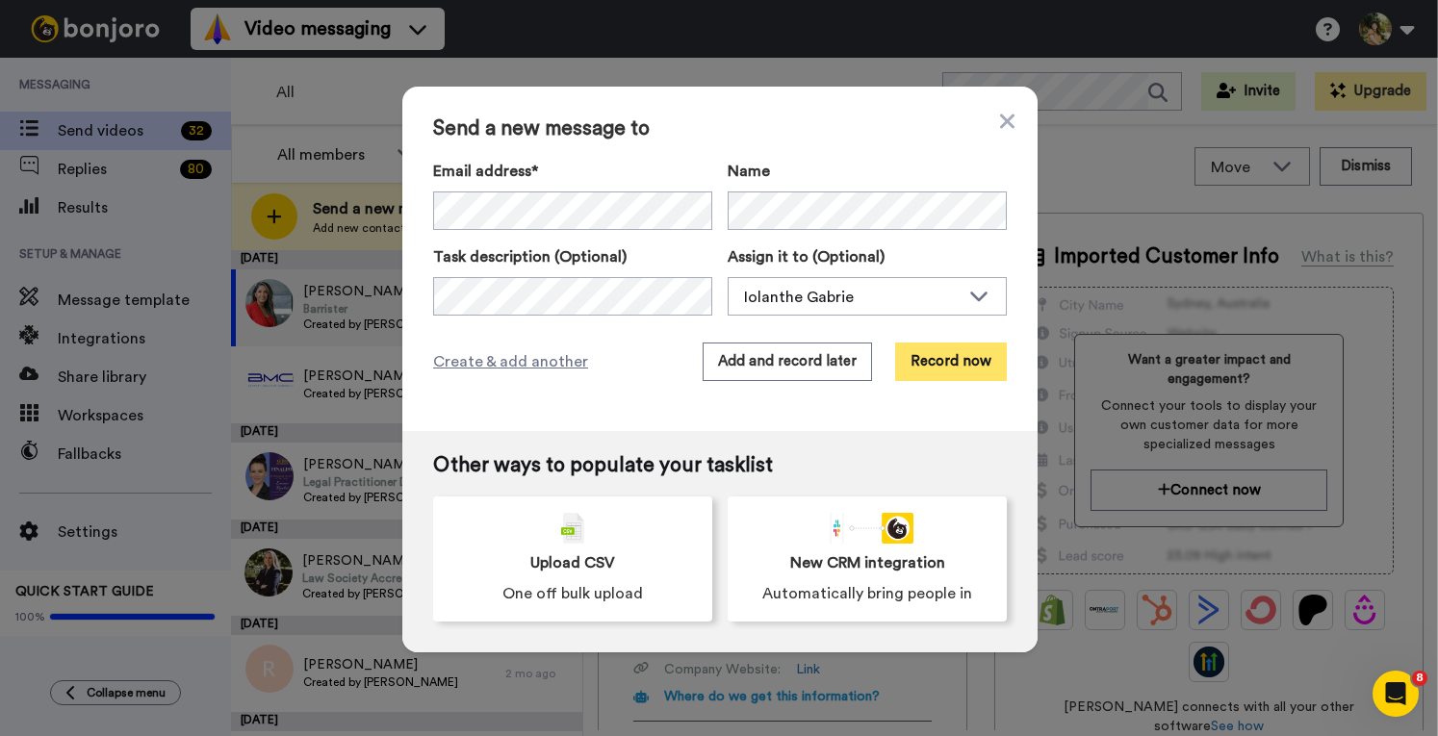
click at [951, 358] on button "Record now" at bounding box center [951, 362] width 112 height 38
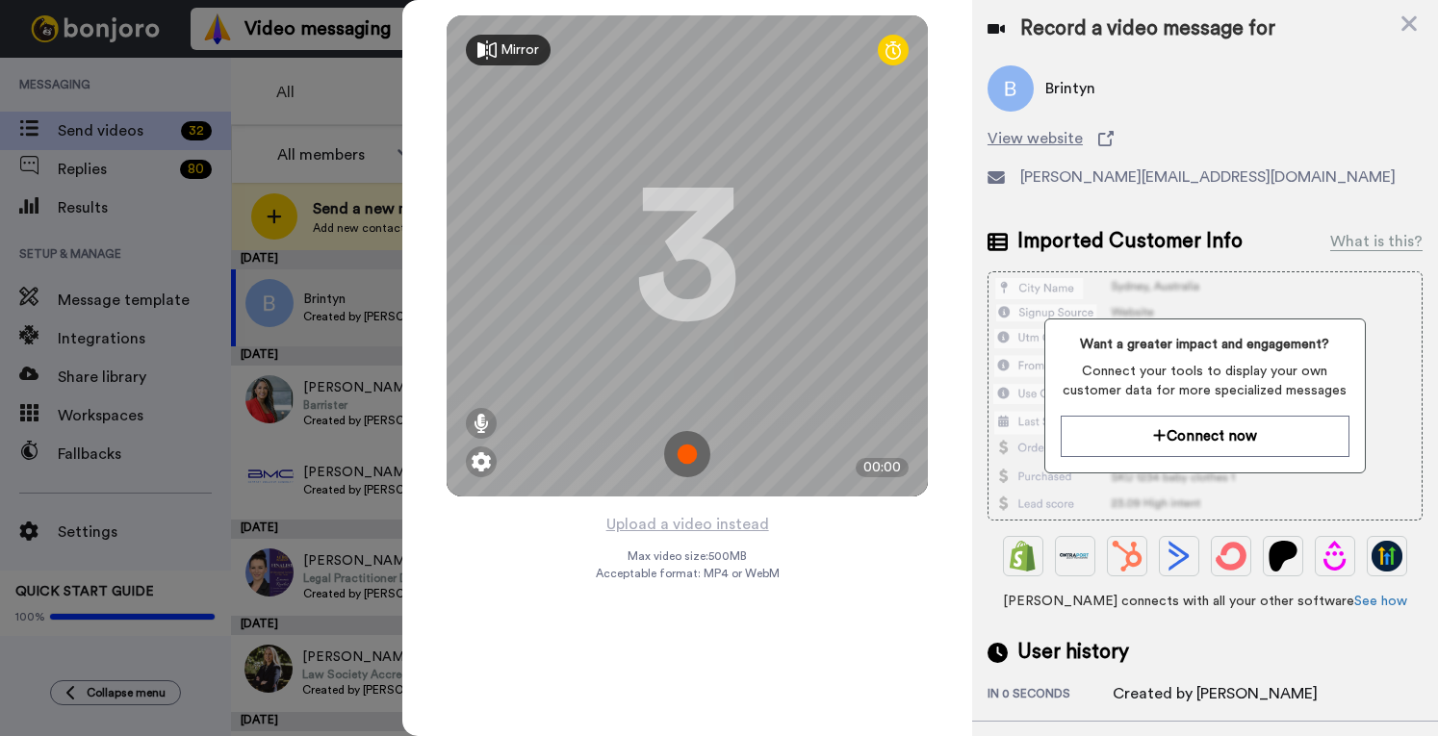
click at [694, 455] on img at bounding box center [687, 454] width 46 height 46
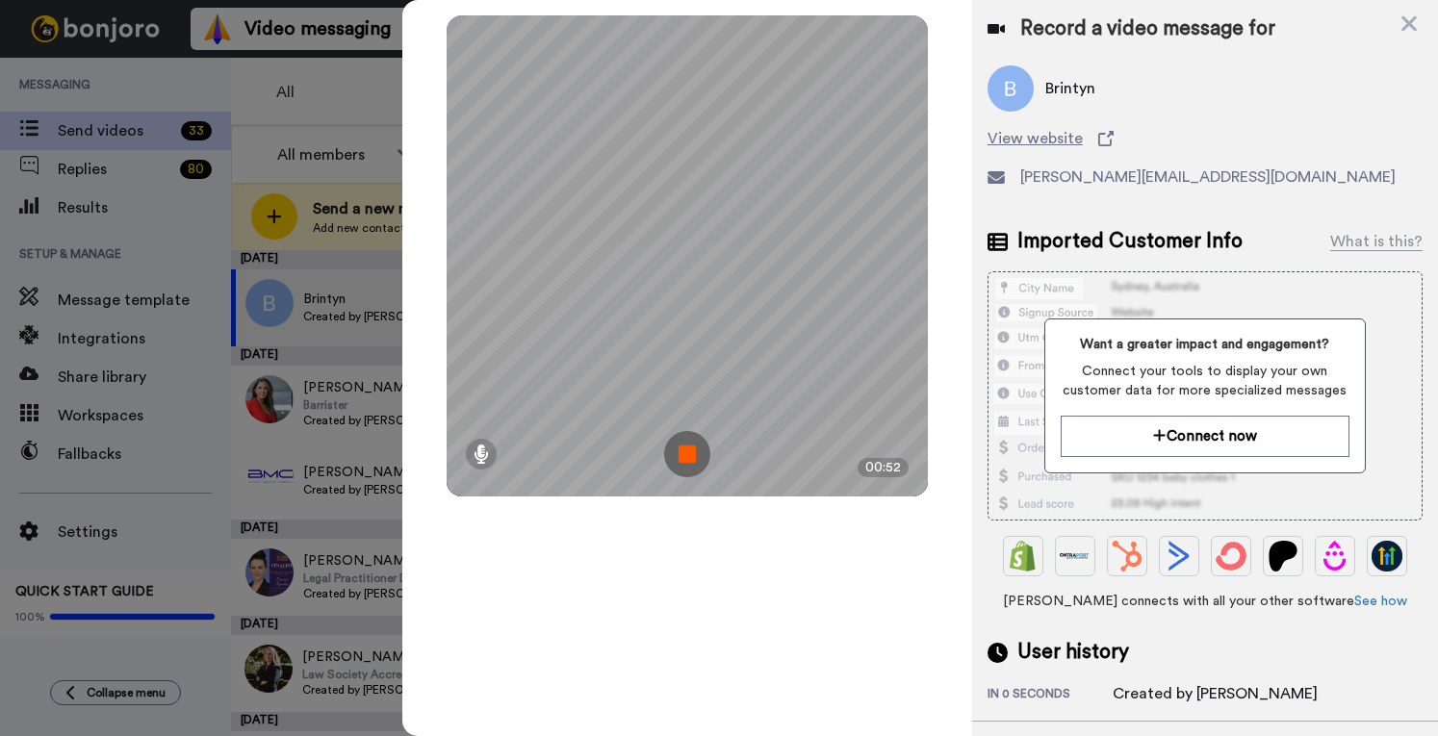
click at [691, 465] on img at bounding box center [687, 454] width 46 height 46
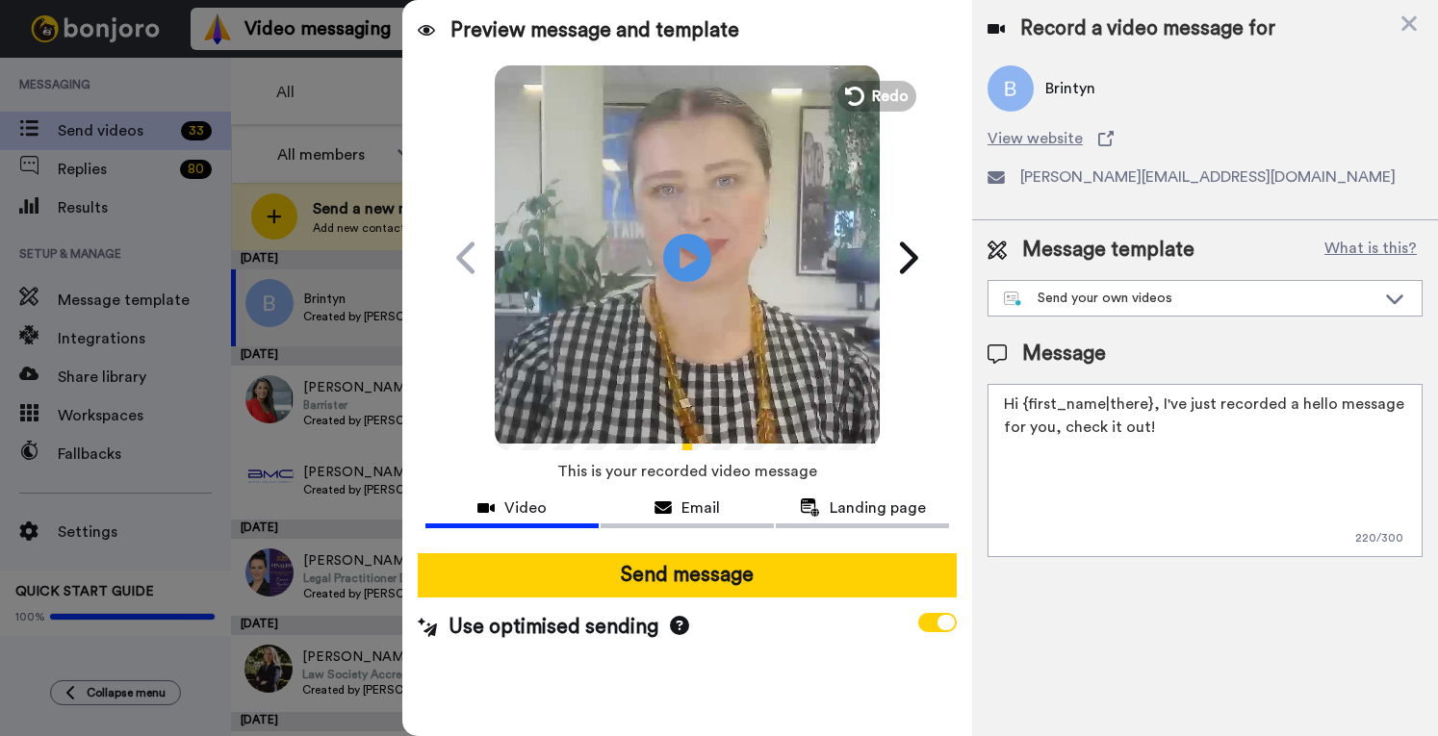
drag, startPoint x: 1158, startPoint y: 435, endPoint x: 1156, endPoint y: 401, distance: 33.7
click at [1156, 401] on textarea "Hi {first_name|there}, I've just recorded a hello message for you, check it out!" at bounding box center [1204, 470] width 435 height 173
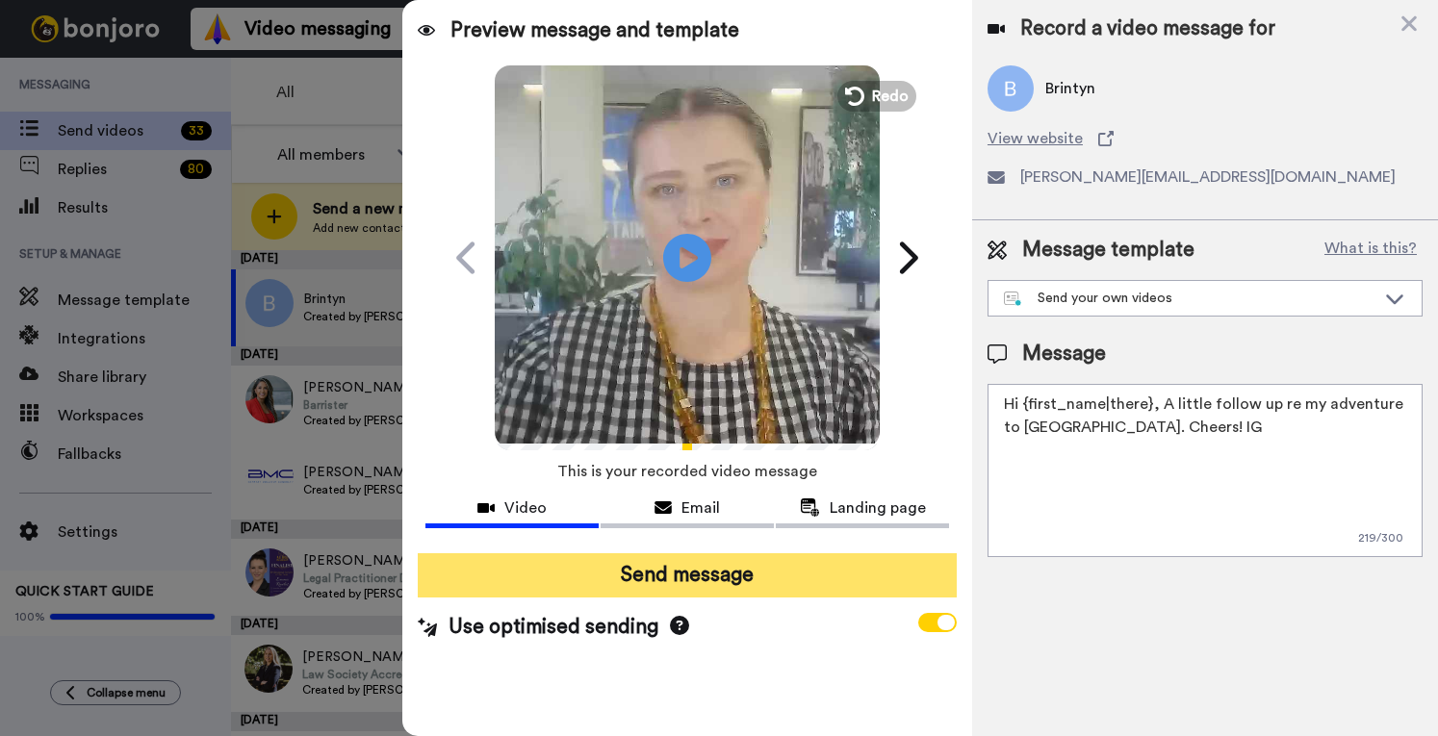
type textarea "Hi {first_name|there}, A little follow up re my adventure to Auckland. Cheers! …"
click at [729, 567] on button "Send message" at bounding box center [687, 575] width 539 height 44
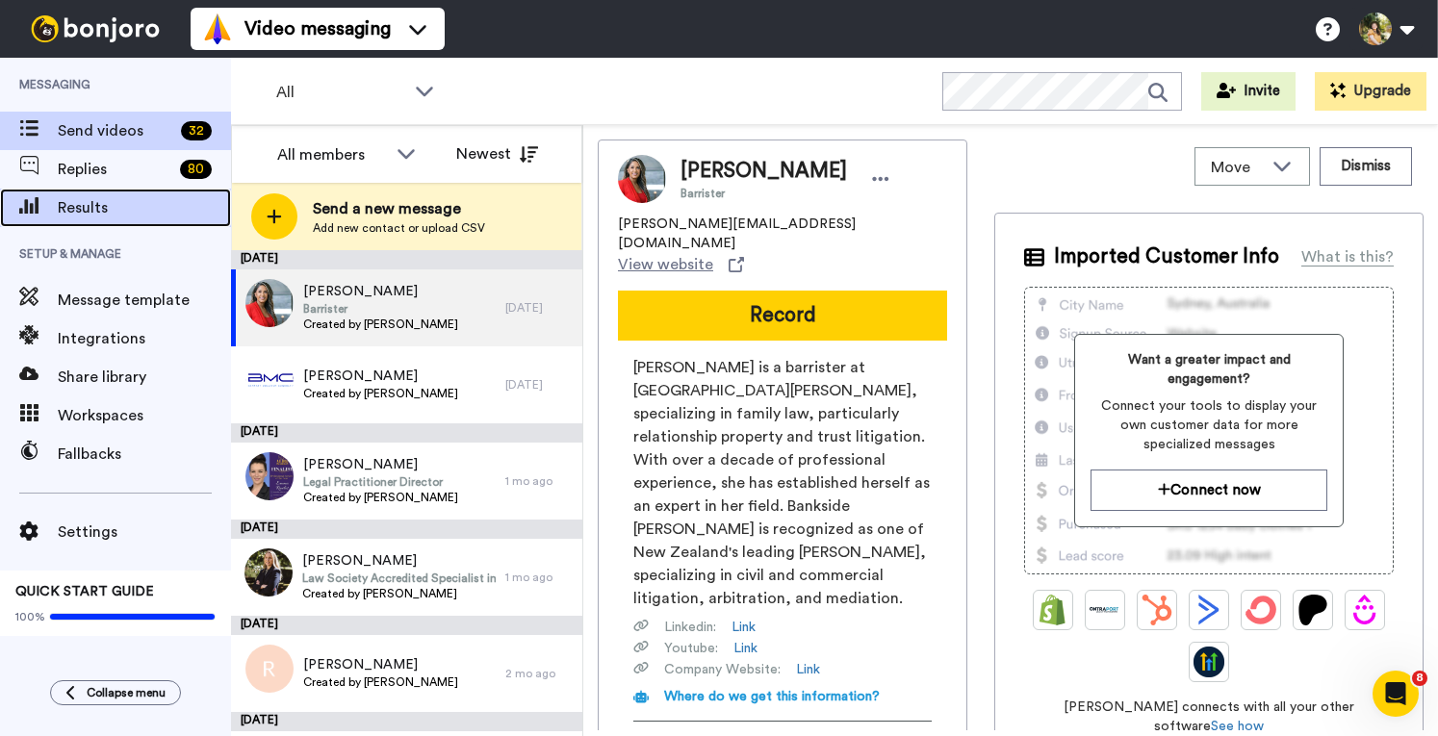
click at [132, 205] on span "Results" at bounding box center [144, 207] width 173 height 23
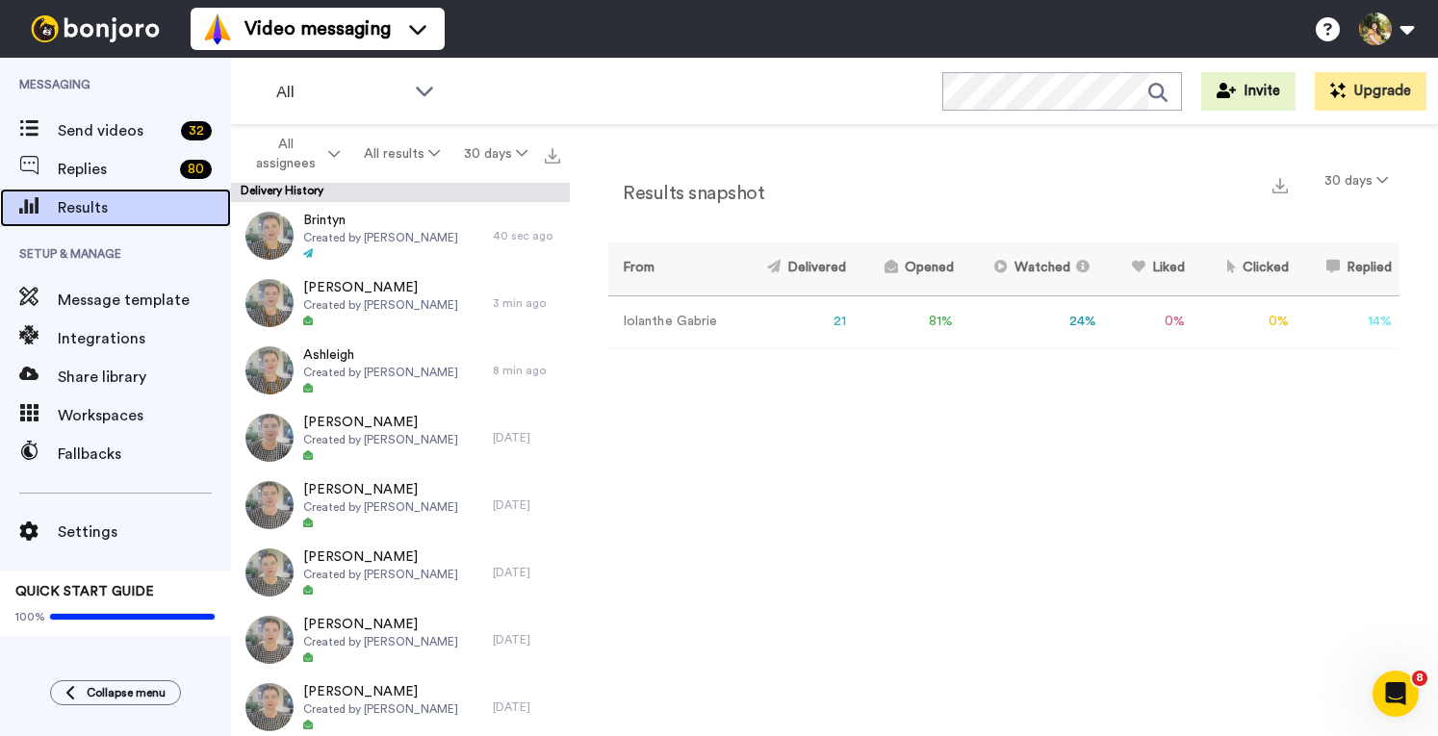
click at [94, 195] on div "Results" at bounding box center [115, 208] width 231 height 38
click at [115, 218] on div "Results" at bounding box center [115, 208] width 231 height 38
